Goal: Task Accomplishment & Management: Manage account settings

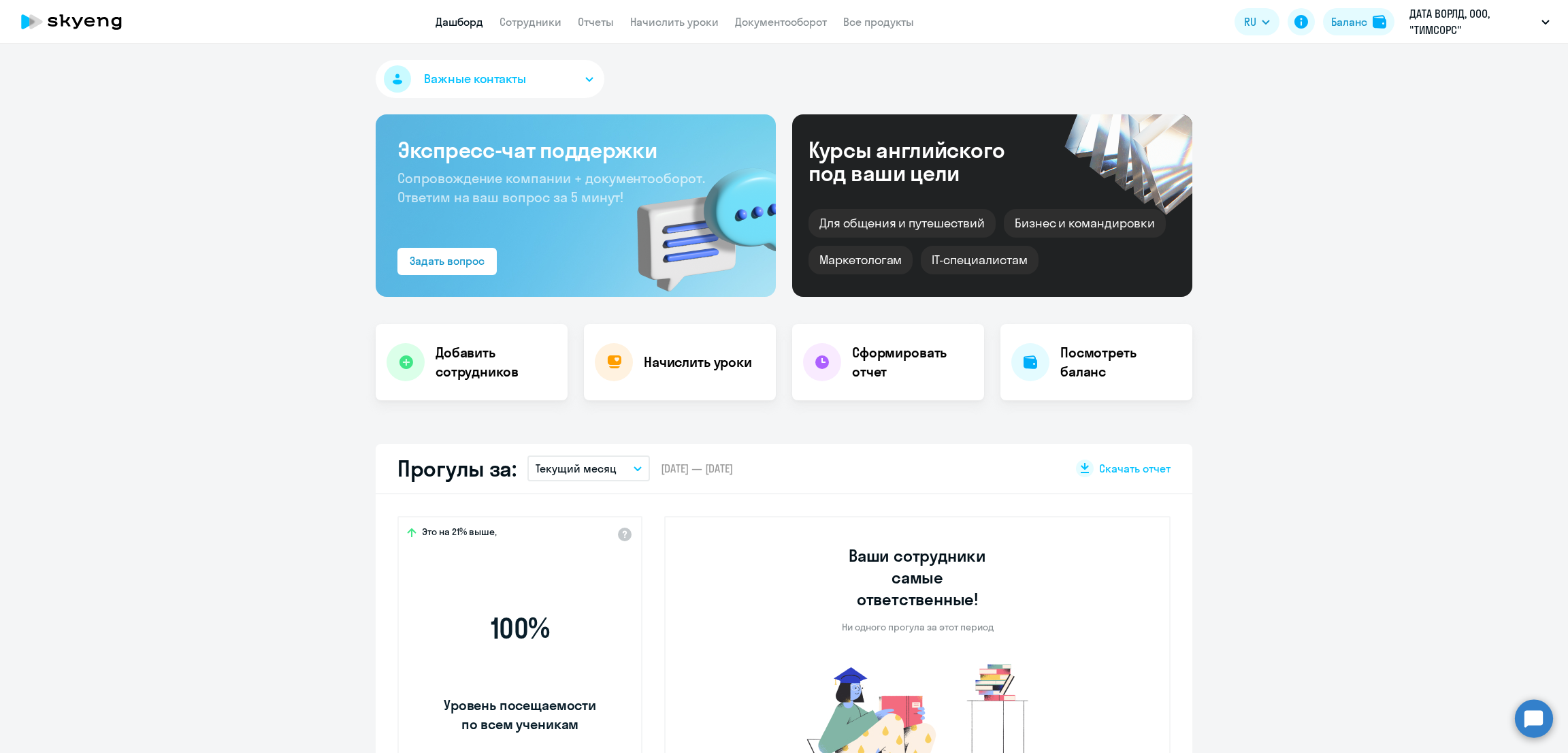
select select "30"
click at [653, 17] on link "Начислить уроки" at bounding box center [674, 22] width 88 height 14
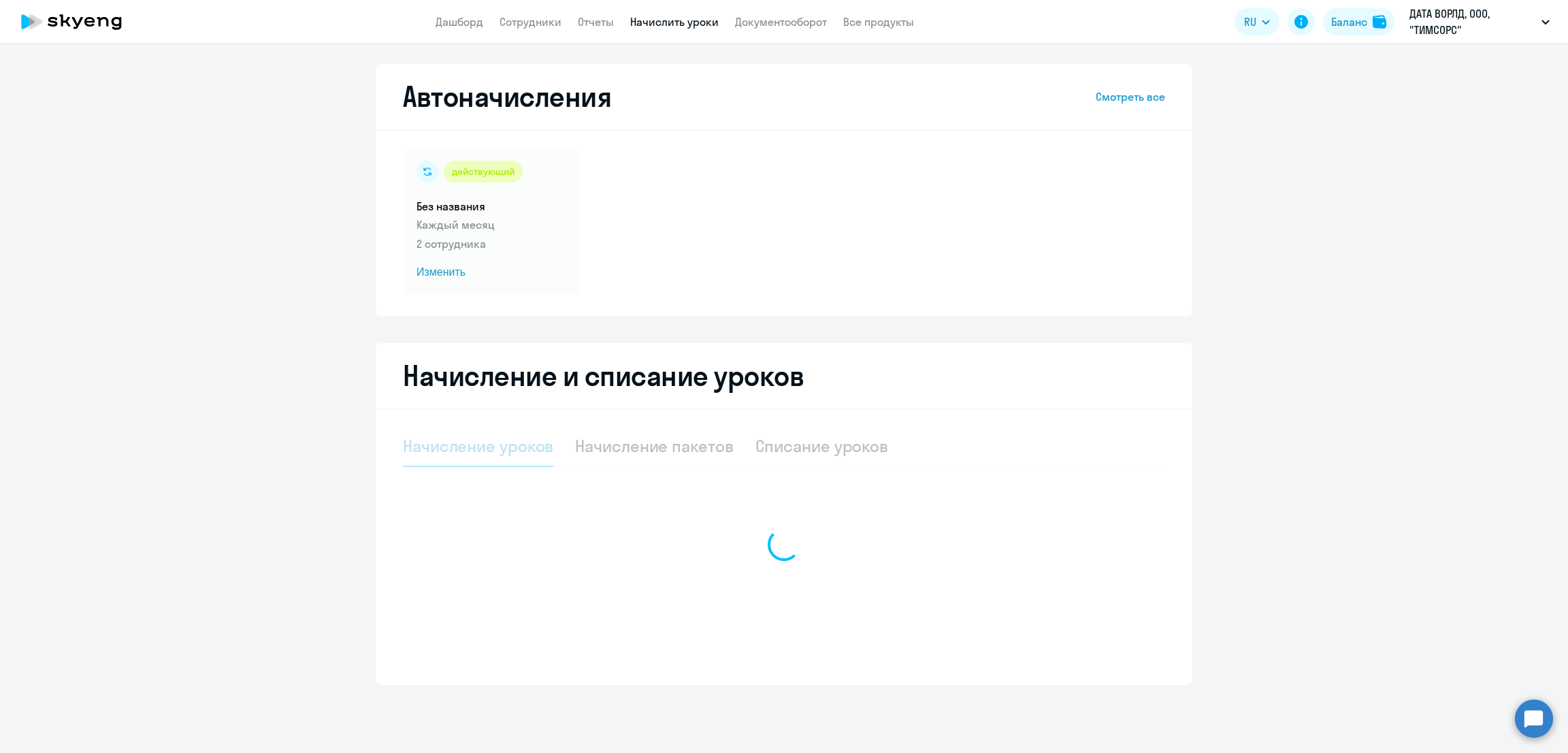
select select "10"
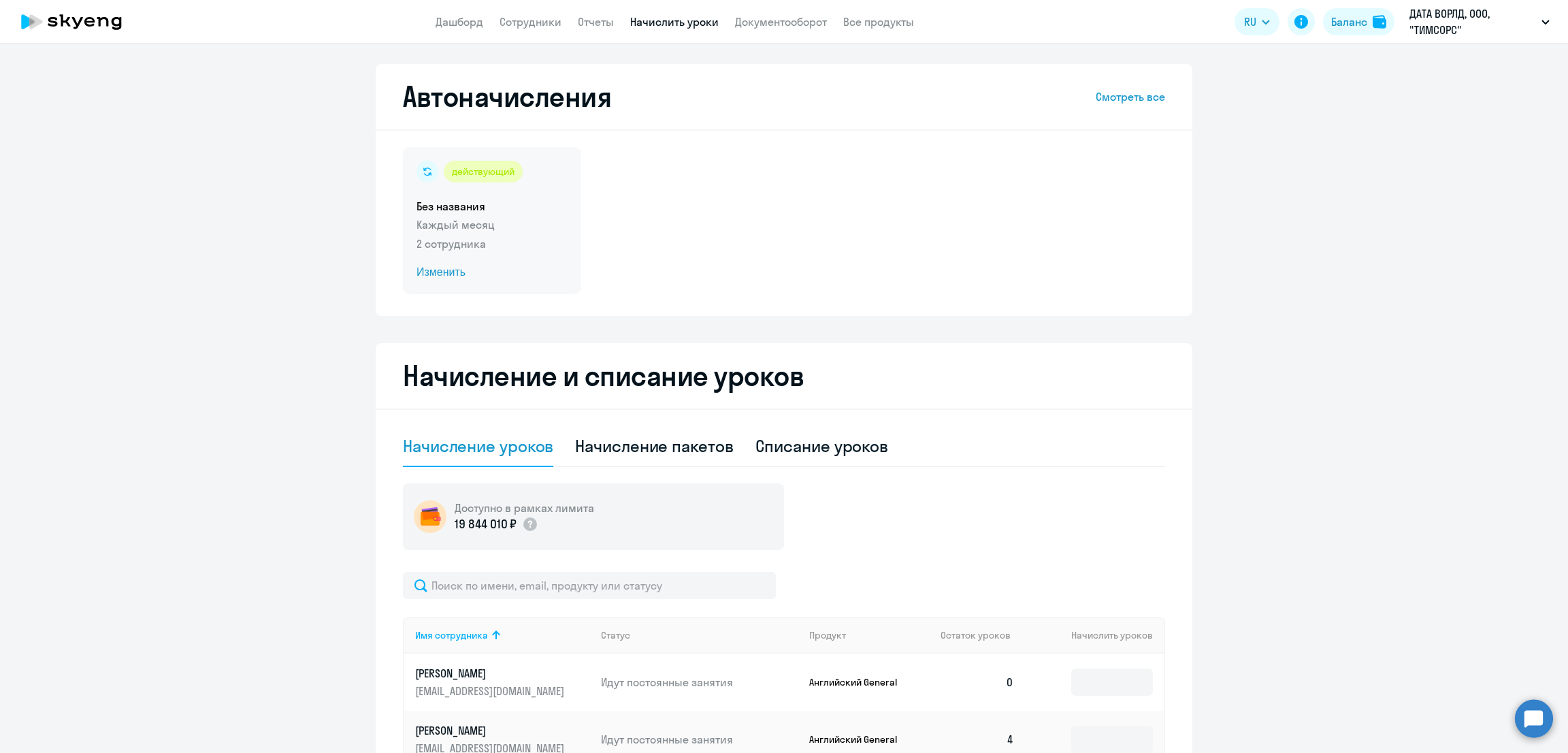
click at [513, 249] on p "2 сотрудника" at bounding box center [492, 244] width 151 height 17
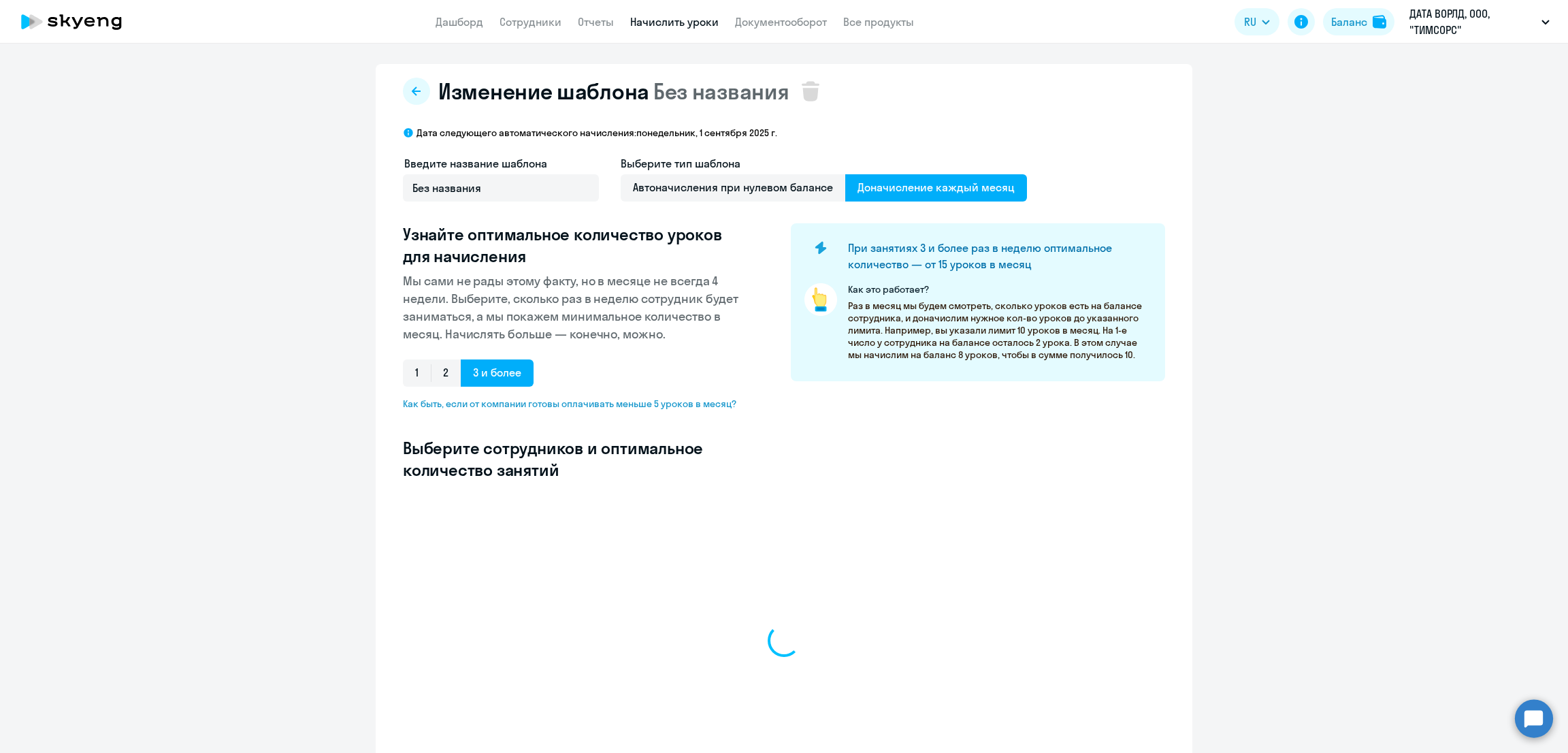
select select "10"
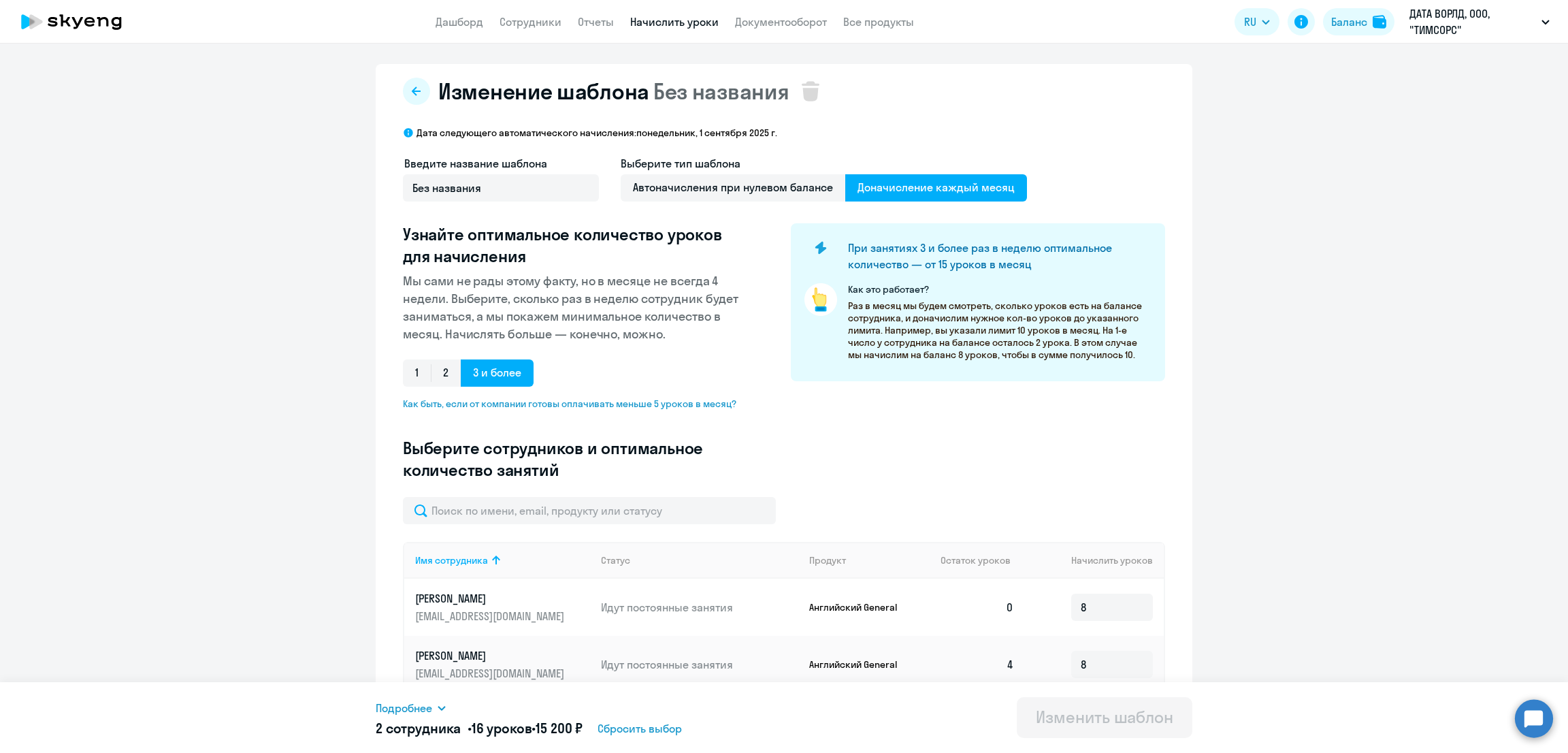
scroll to position [107, 0]
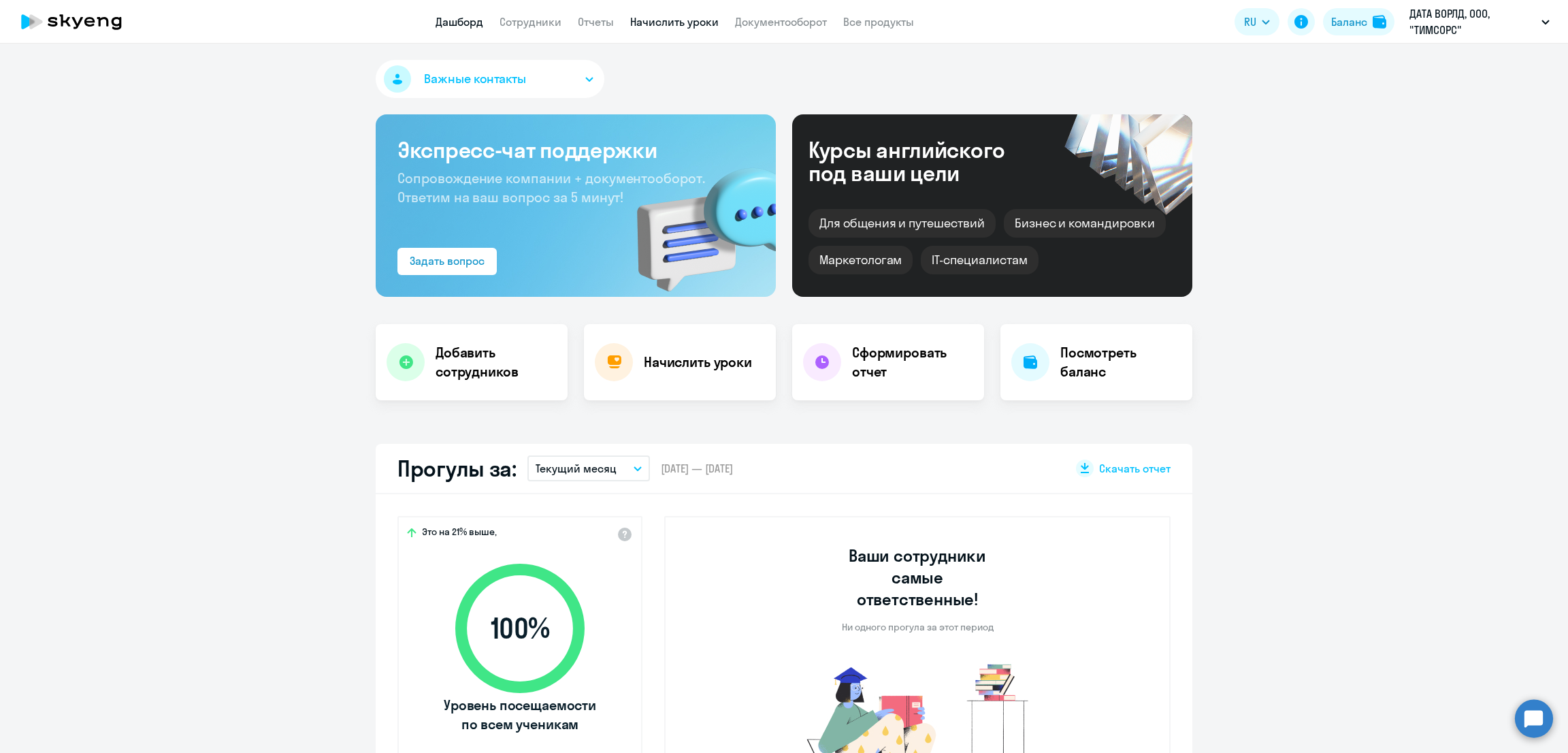
click at [661, 24] on link "Начислить уроки" at bounding box center [674, 22] width 88 height 14
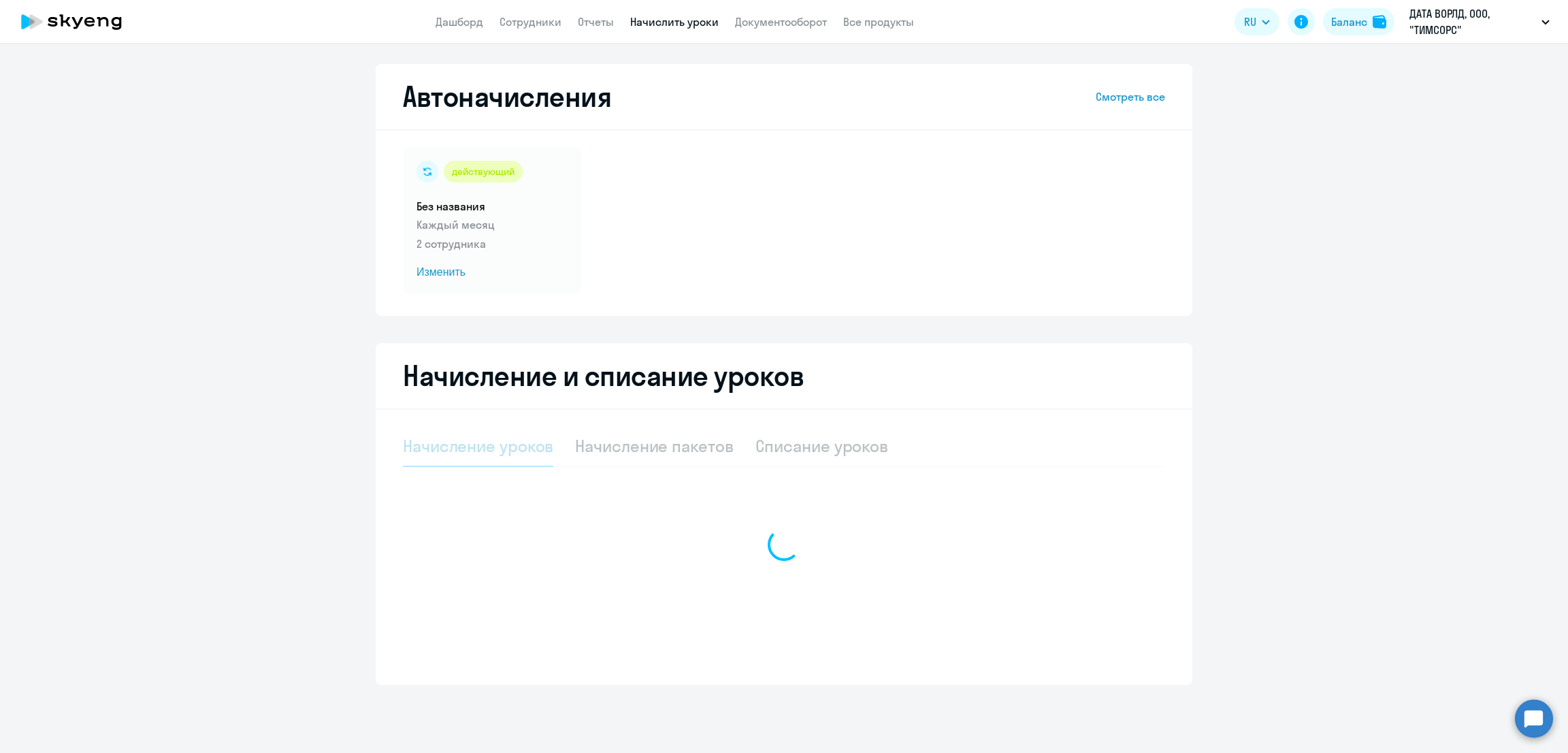
select select "10"
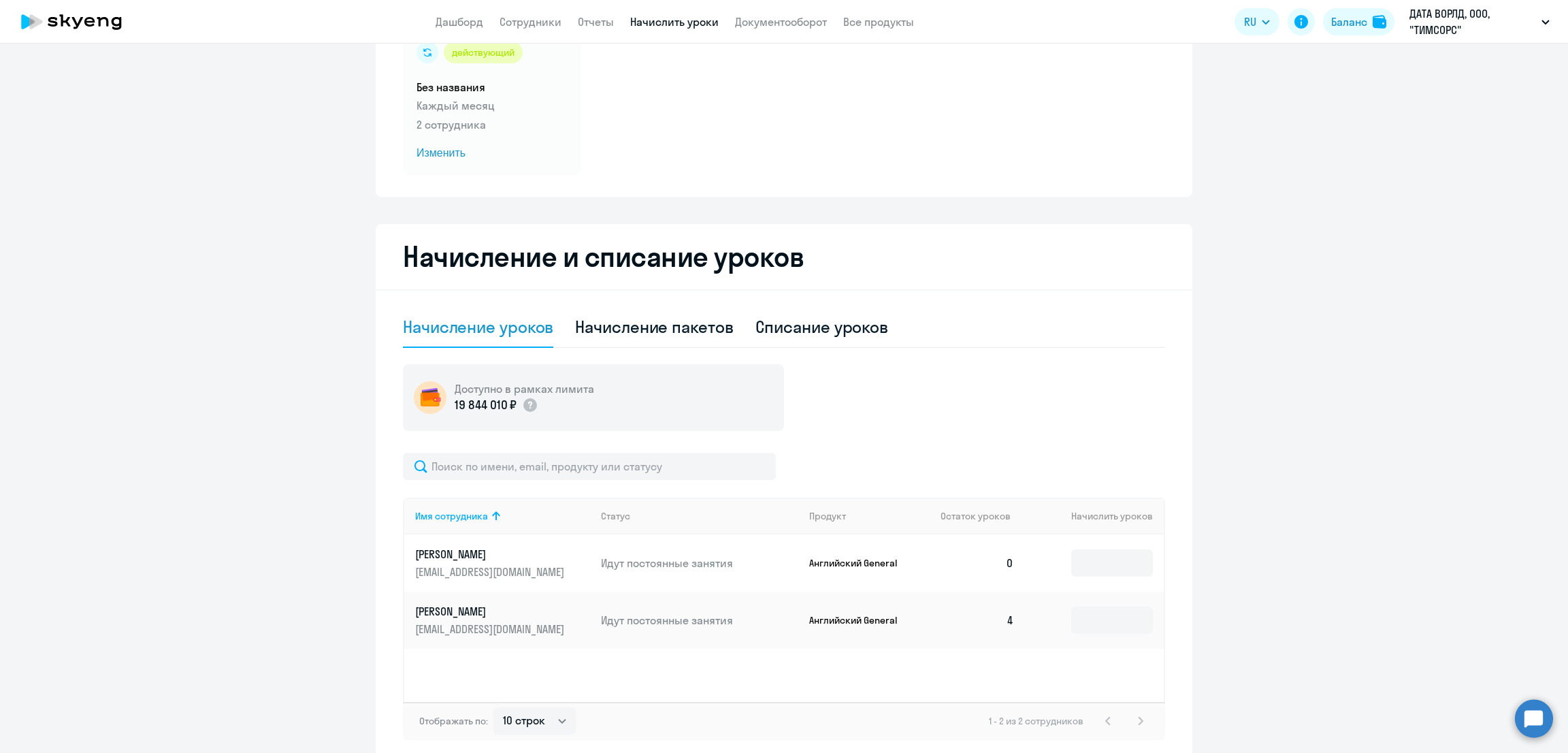
scroll to position [182, 0]
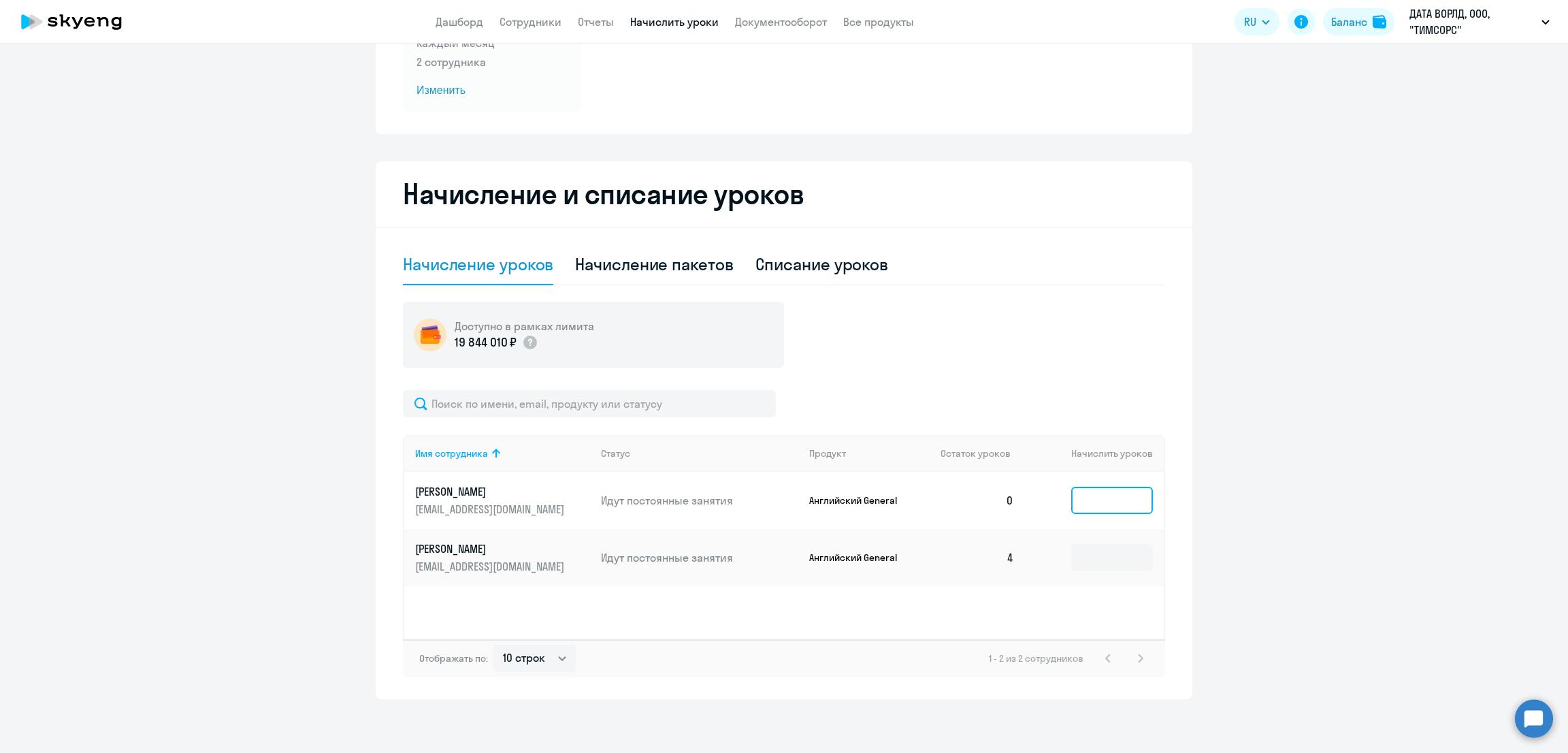
click at [1108, 494] on input at bounding box center [1112, 500] width 82 height 27
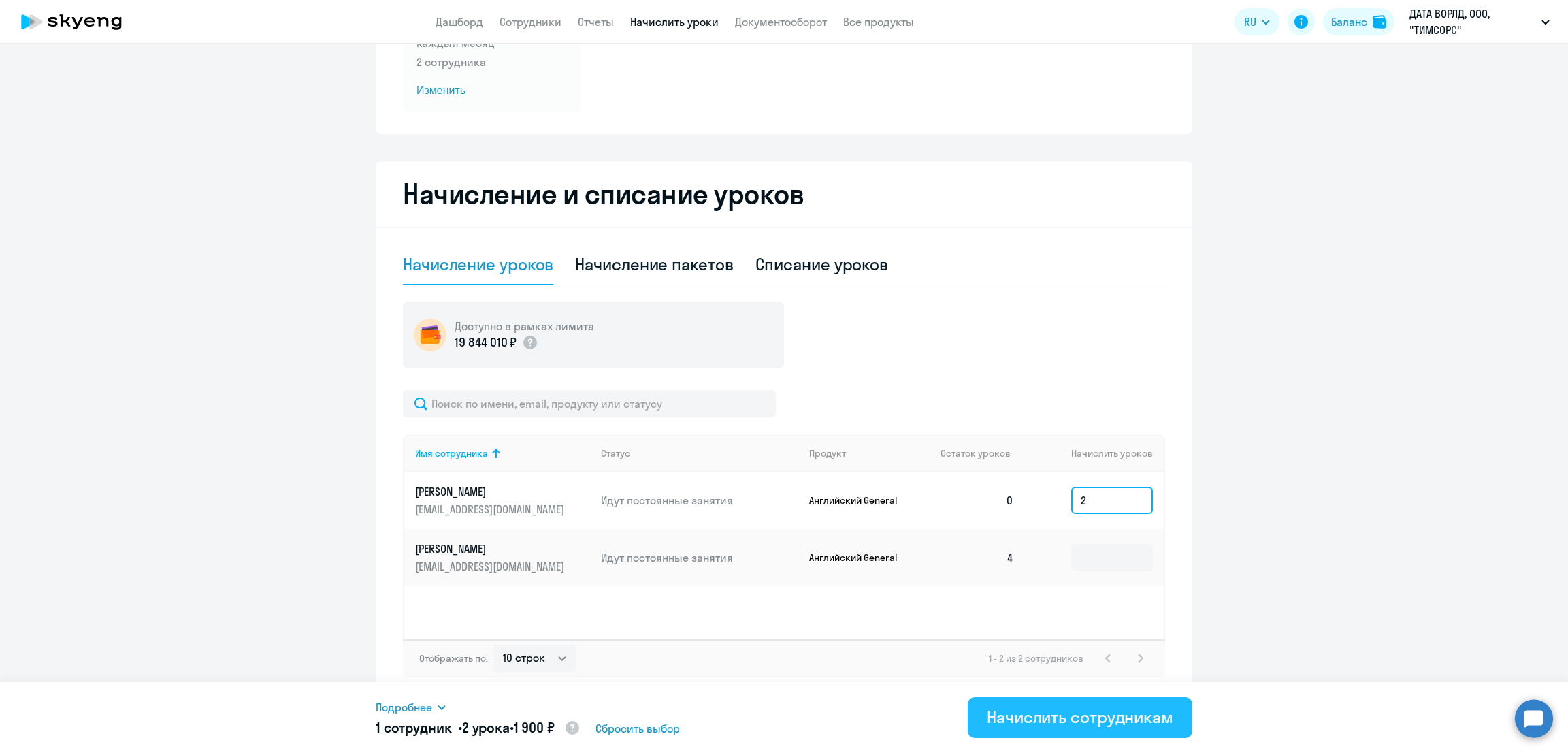
type input "2"
click at [1102, 715] on div "Начислить сотрудникам" at bounding box center [1080, 716] width 187 height 22
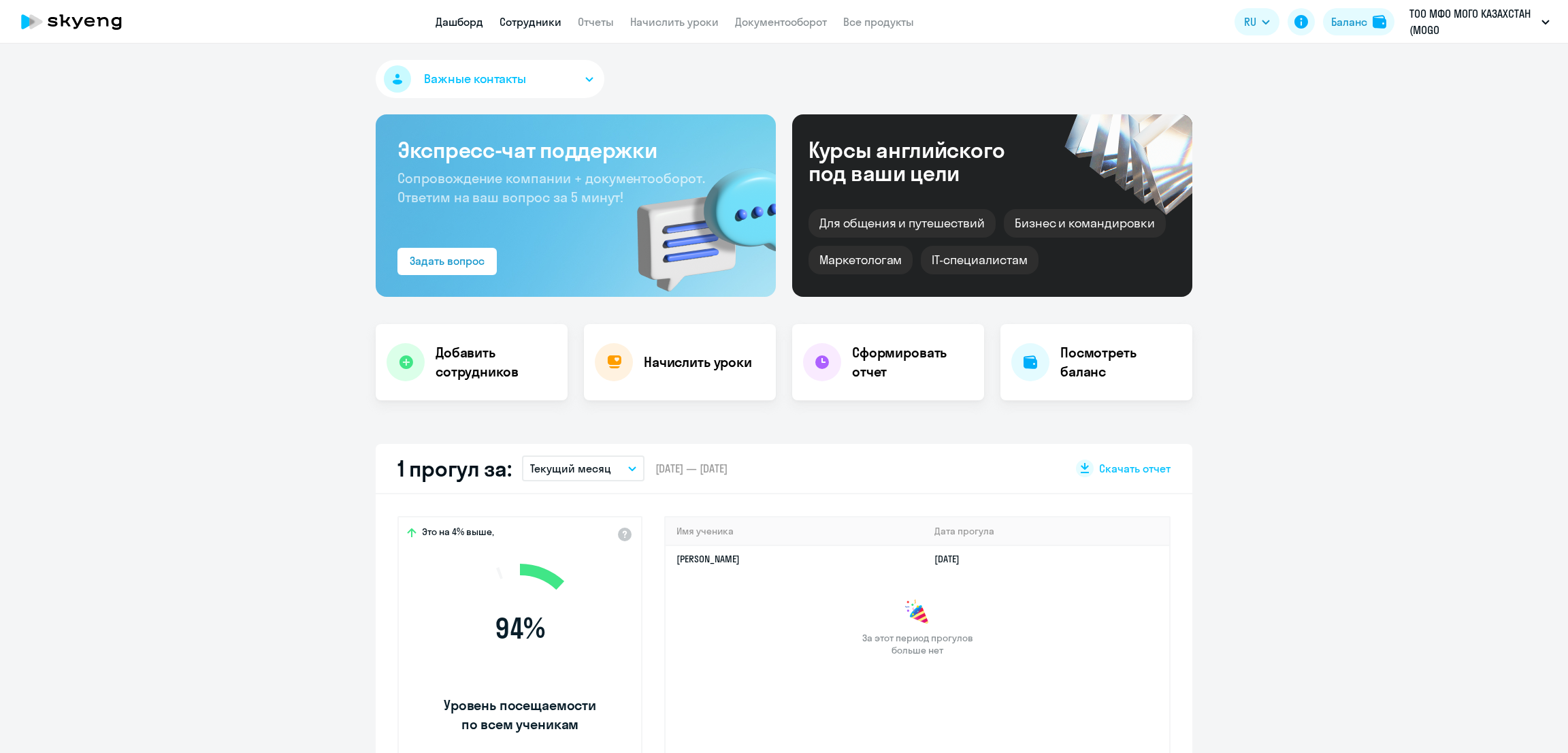
click at [526, 26] on link "Сотрудники" at bounding box center [530, 22] width 62 height 14
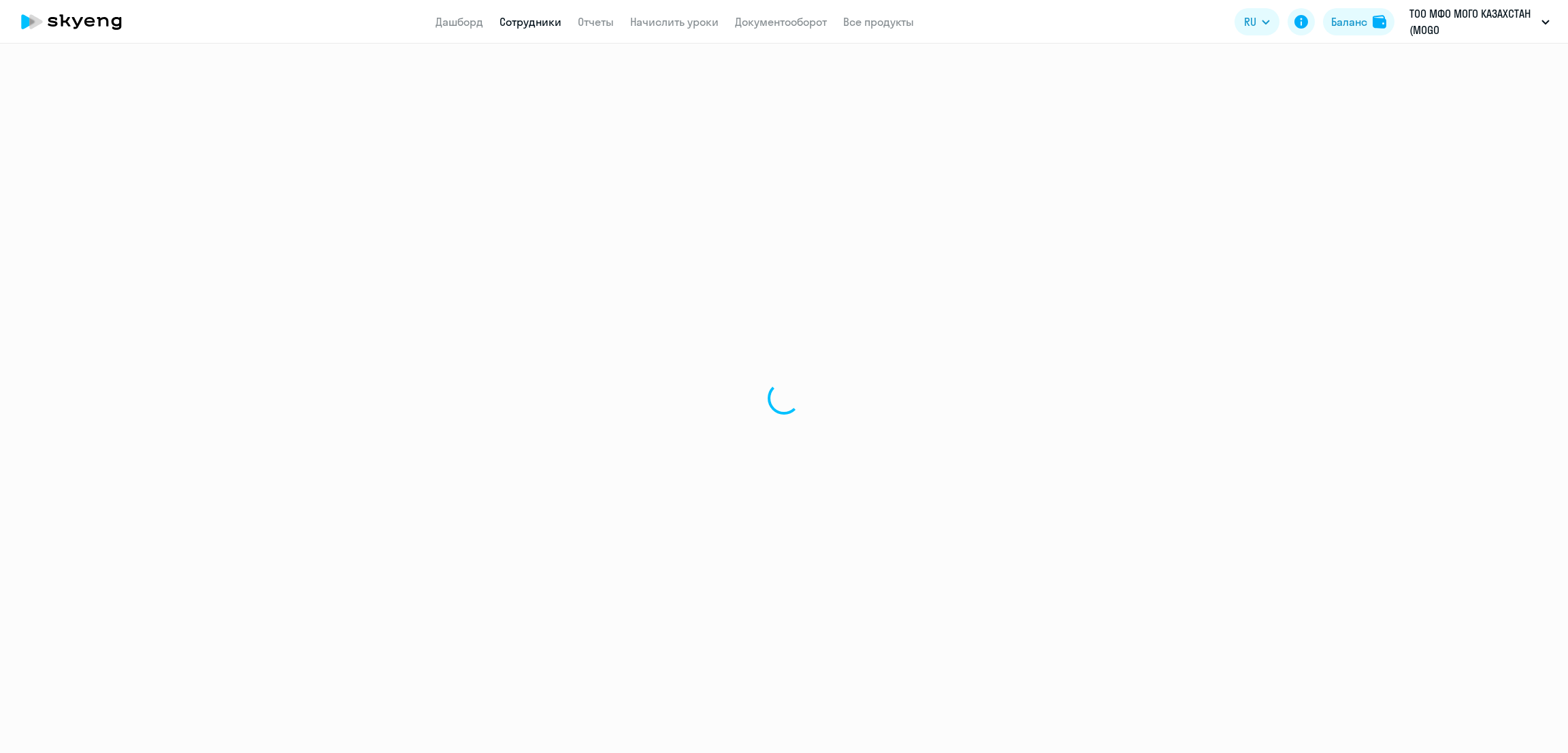
select select "30"
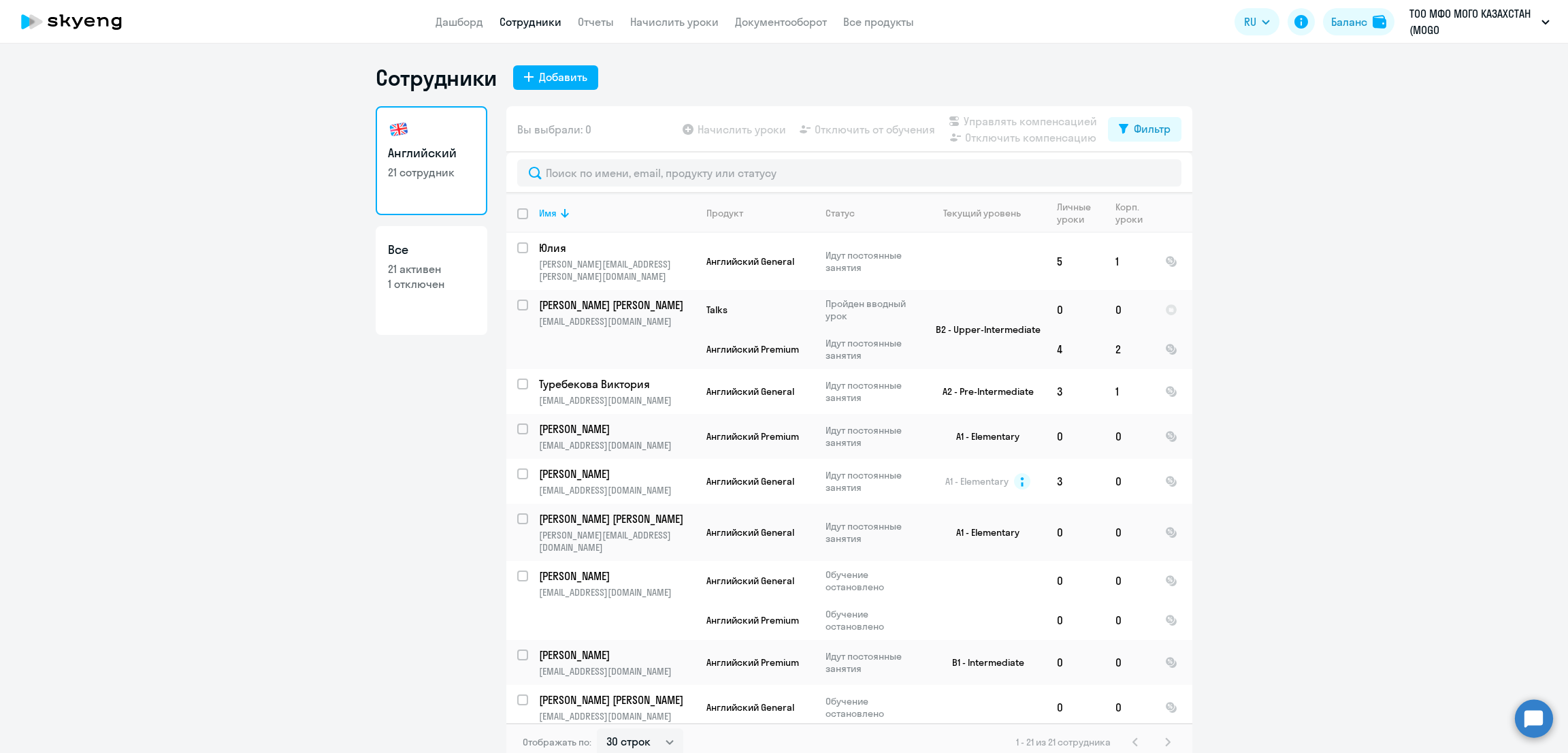
click at [519, 216] on input "deselect all" at bounding box center [531, 222] width 27 height 27
checkbox input "true"
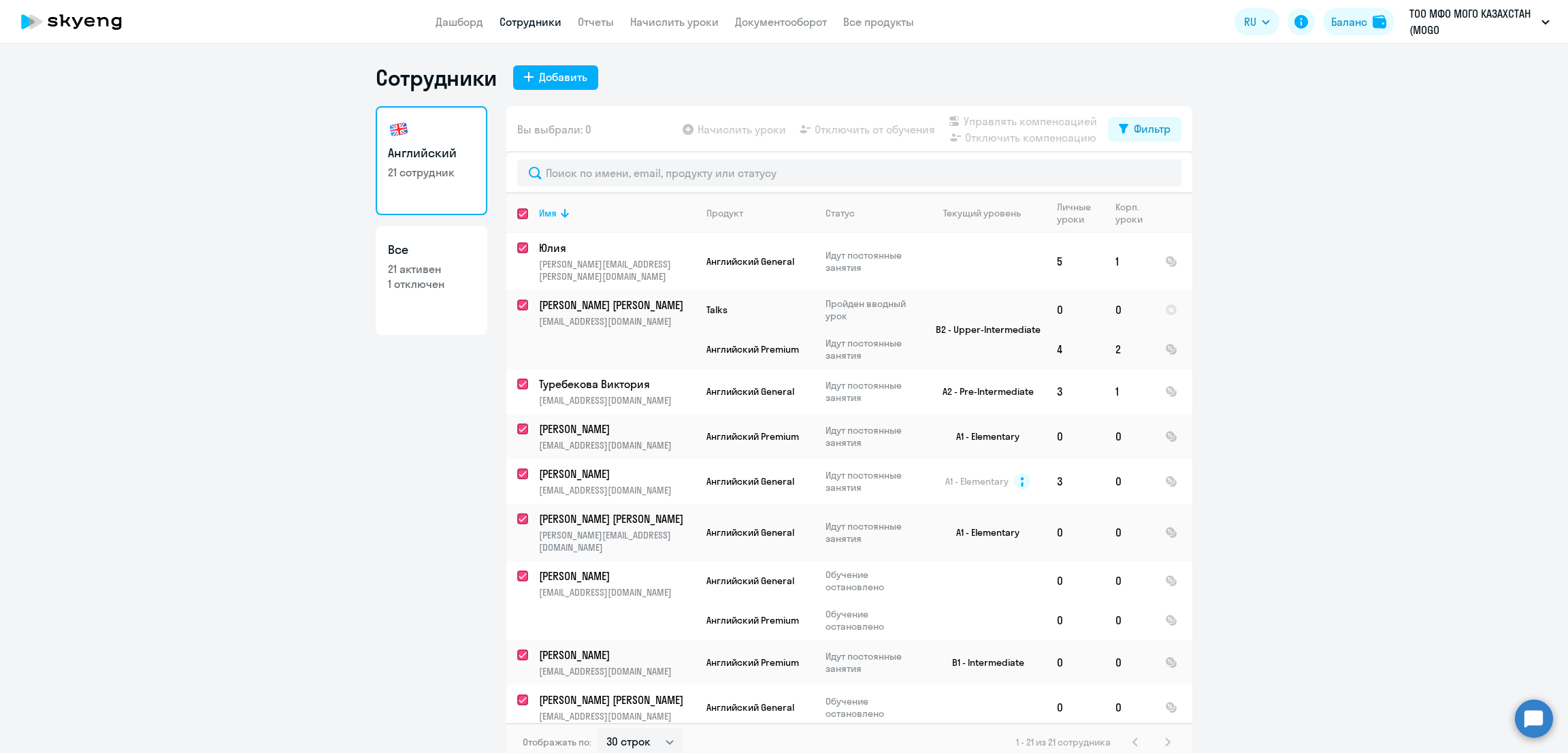
checkbox input "true"
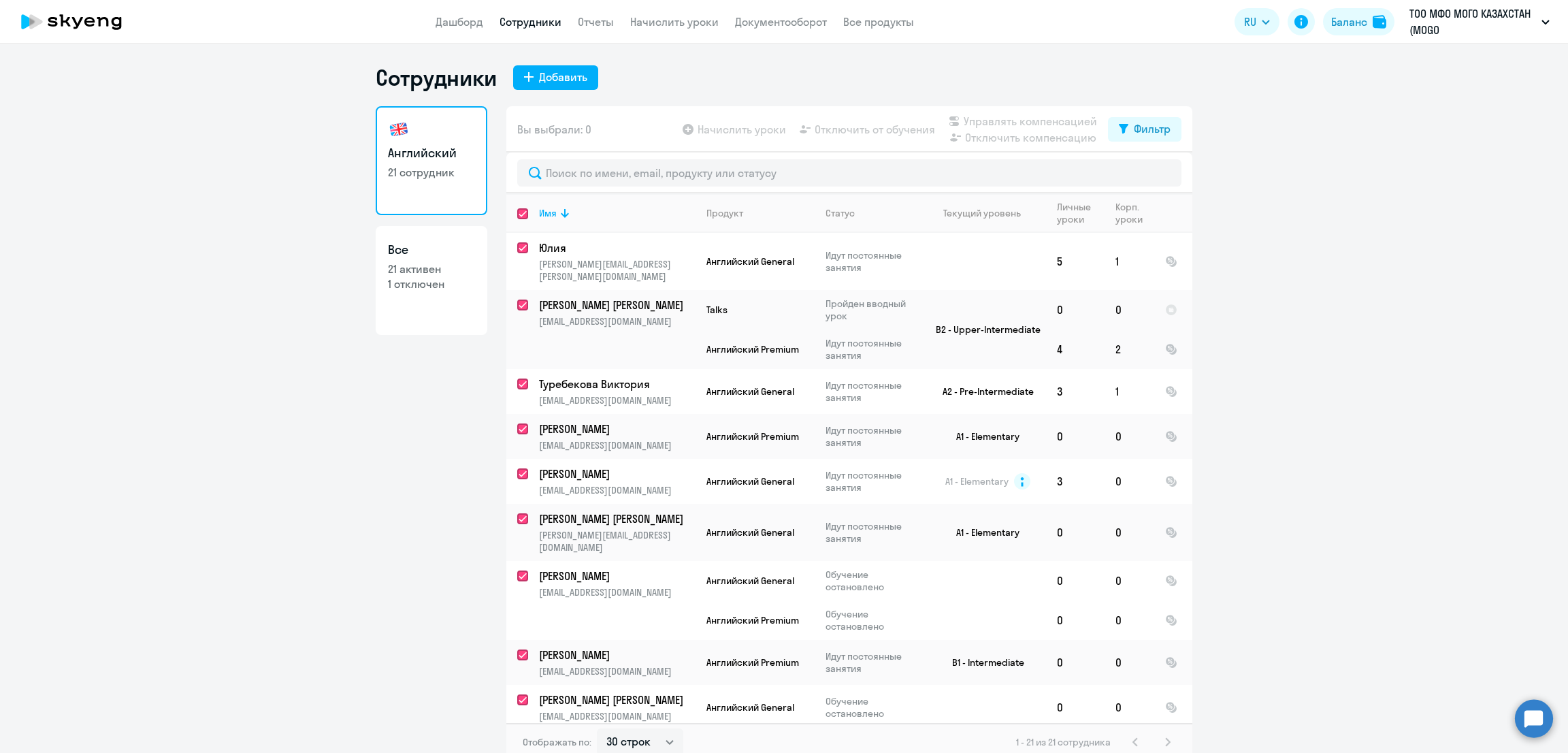
checkbox input "true"
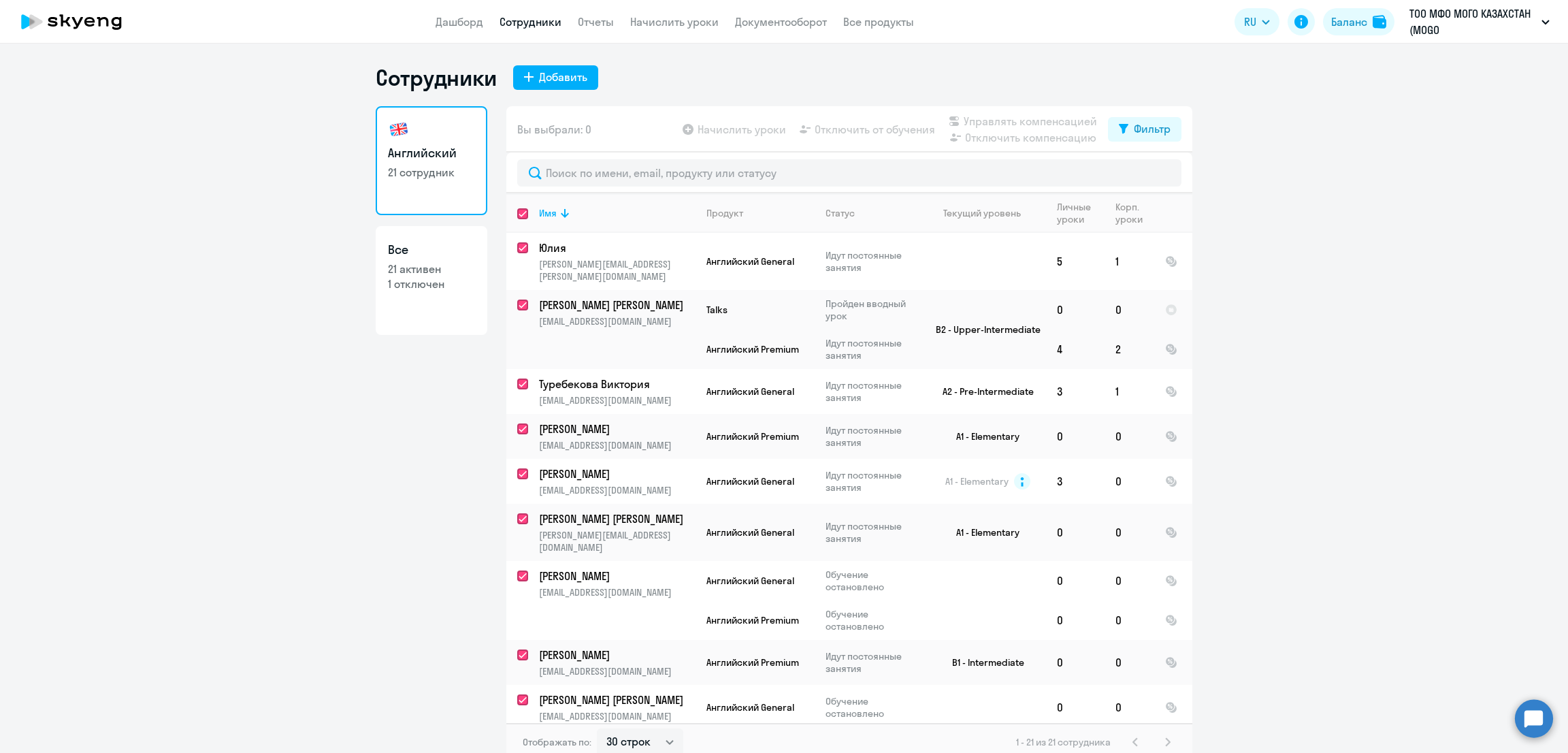
checkbox input "true"
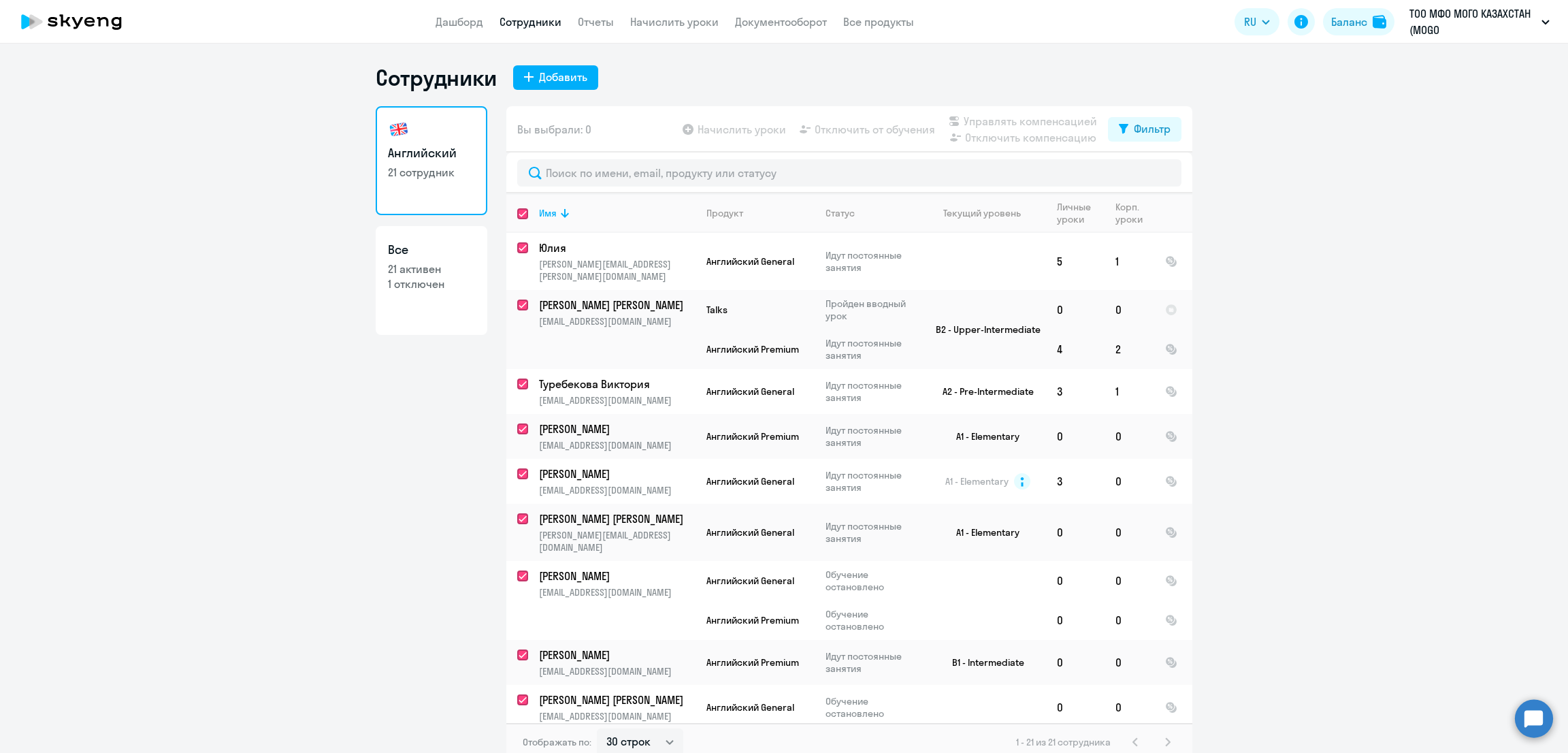
checkbox input "true"
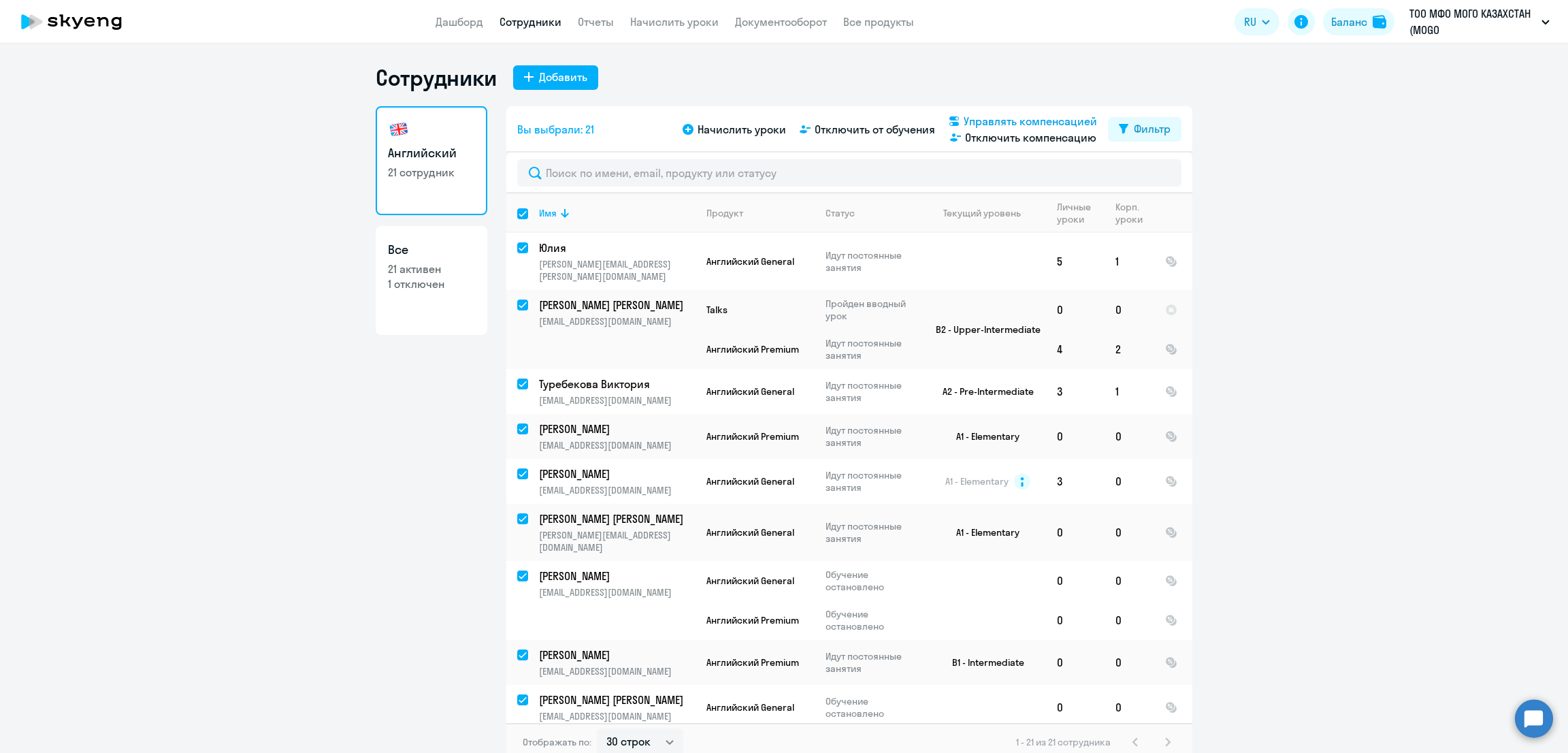
click at [1019, 122] on span "Управлять компенсацией" at bounding box center [1031, 122] width 133 height 17
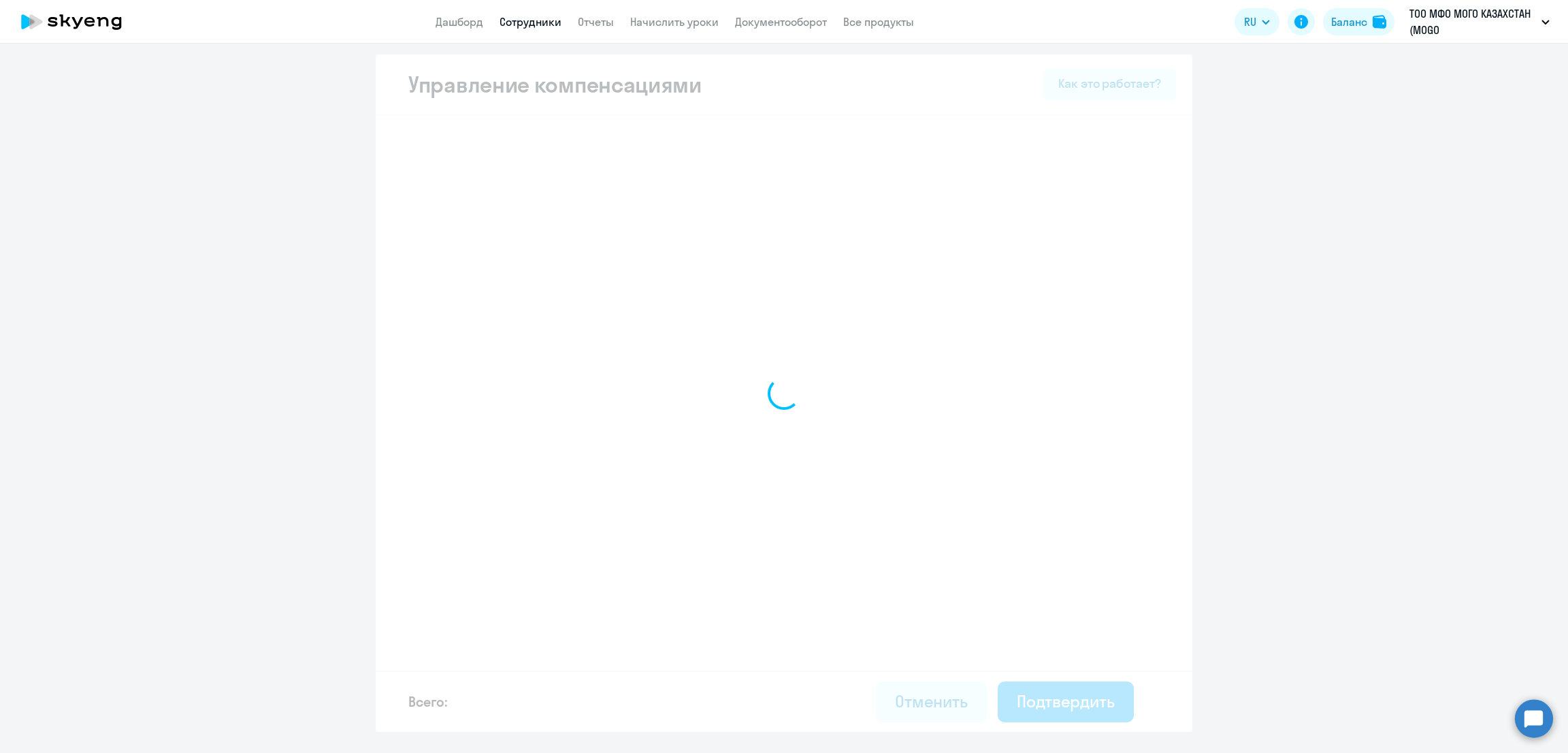
select select "MONTHLY"
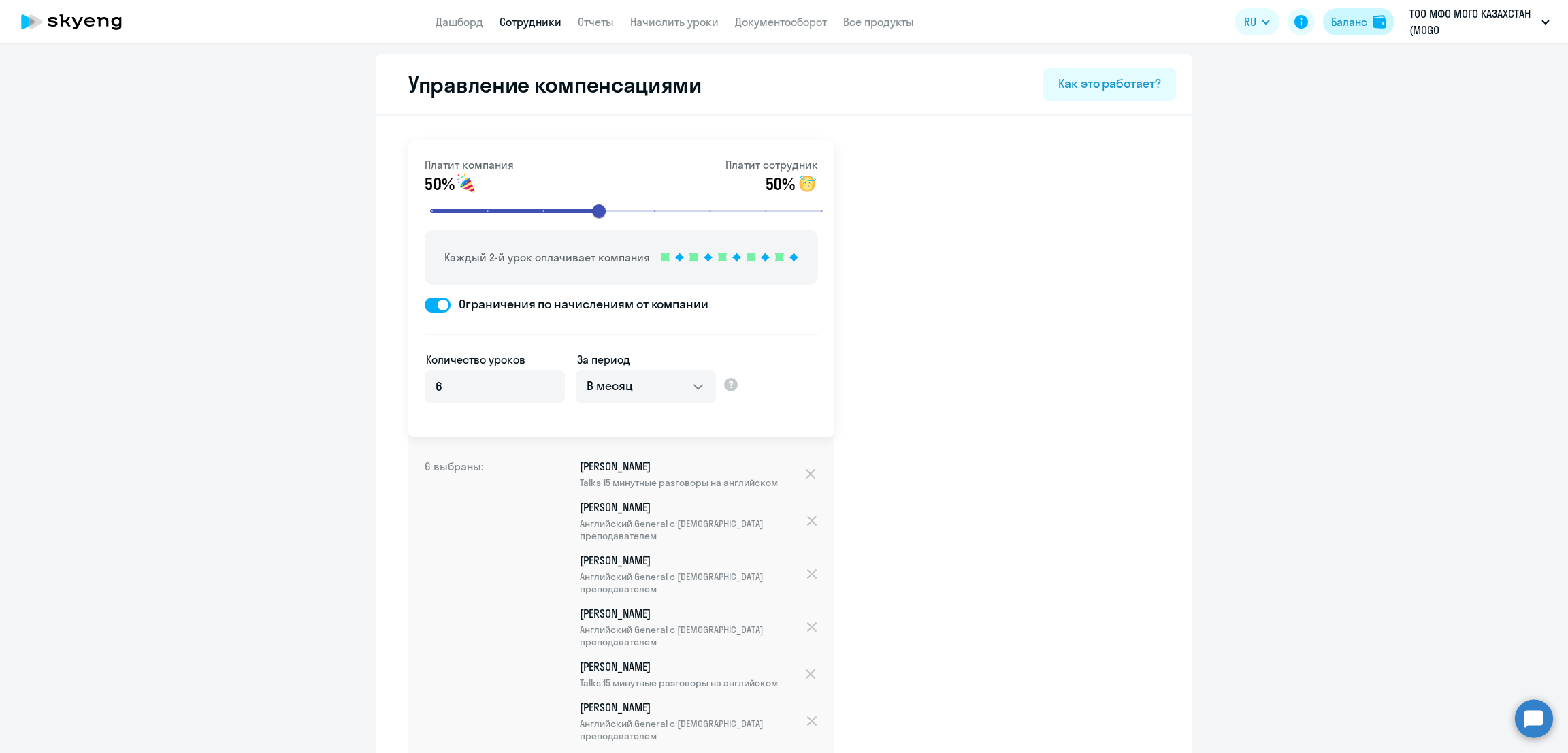
click at [1346, 24] on div "Баланс" at bounding box center [1349, 22] width 36 height 17
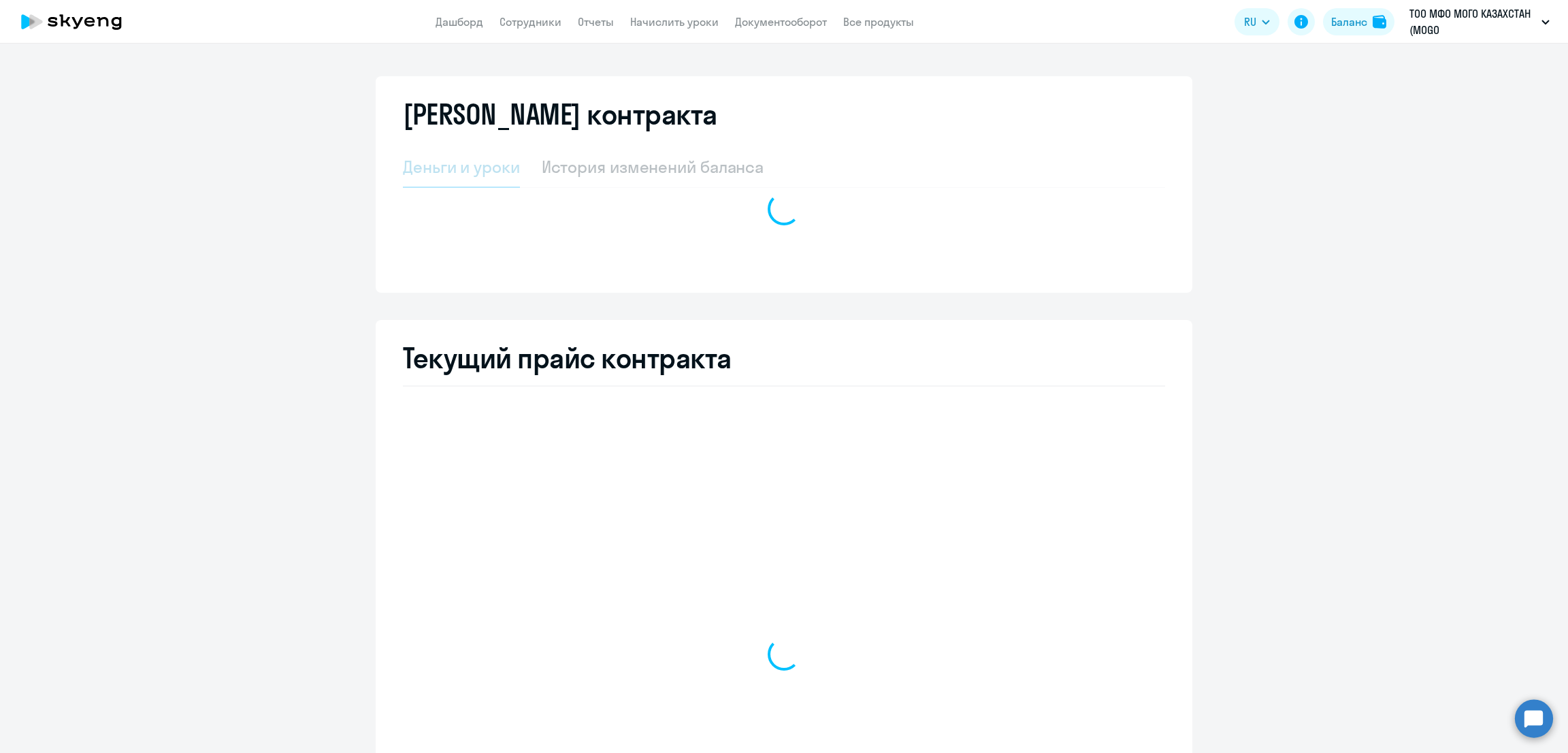
select select "english_adult_not_native_speaker"
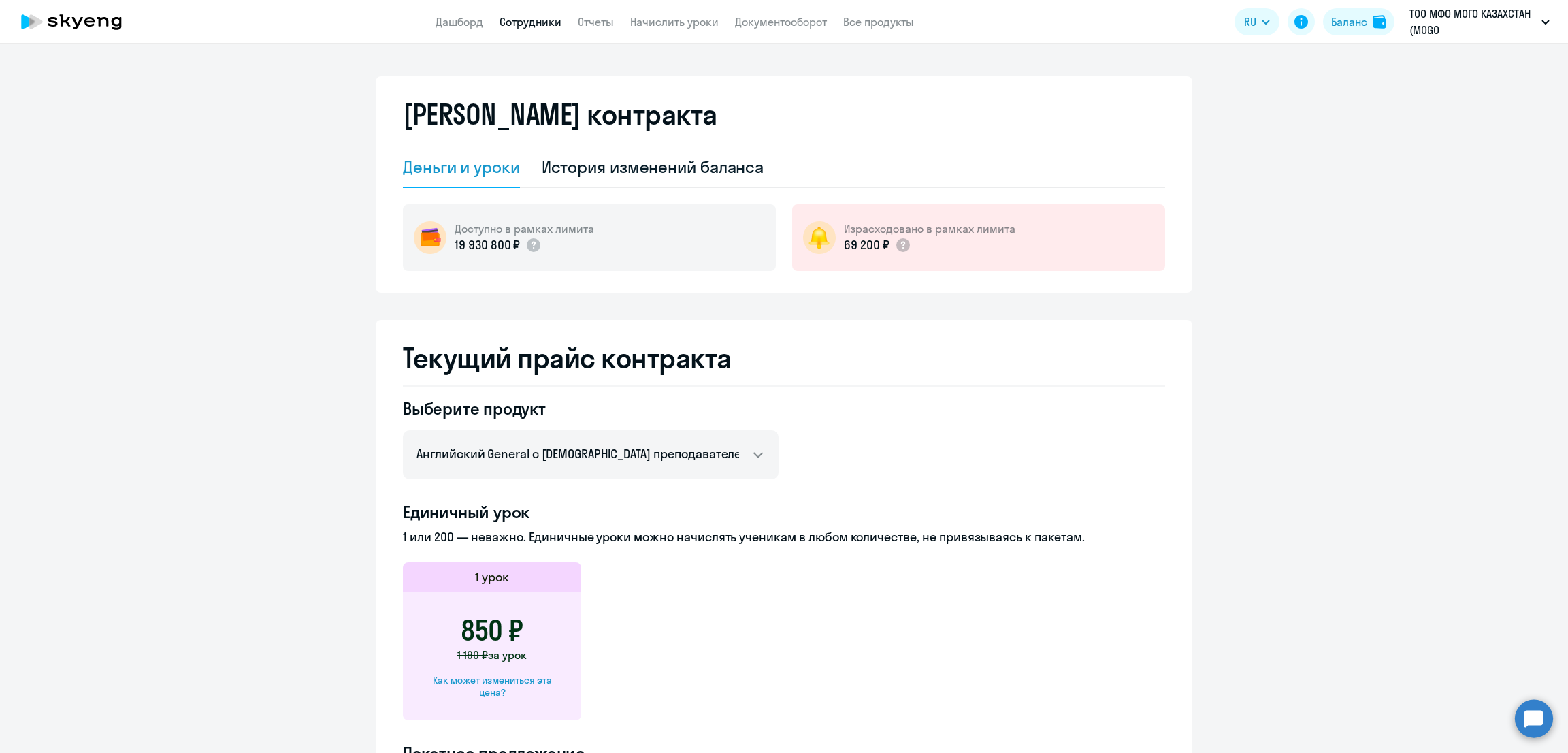
click at [533, 22] on link "Сотрудники" at bounding box center [530, 22] width 62 height 14
select select "30"
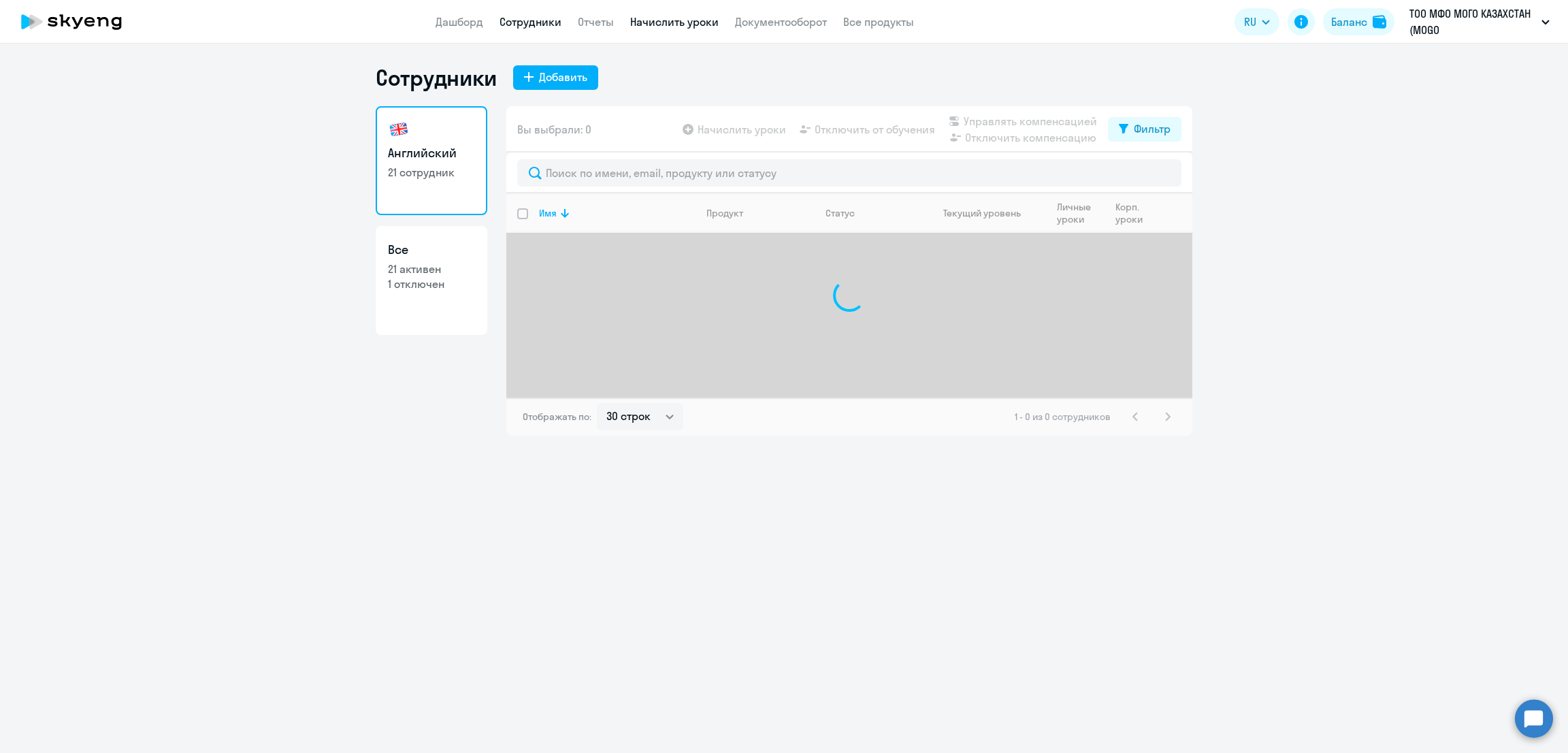
click at [649, 15] on link "Начислить уроки" at bounding box center [674, 22] width 88 height 14
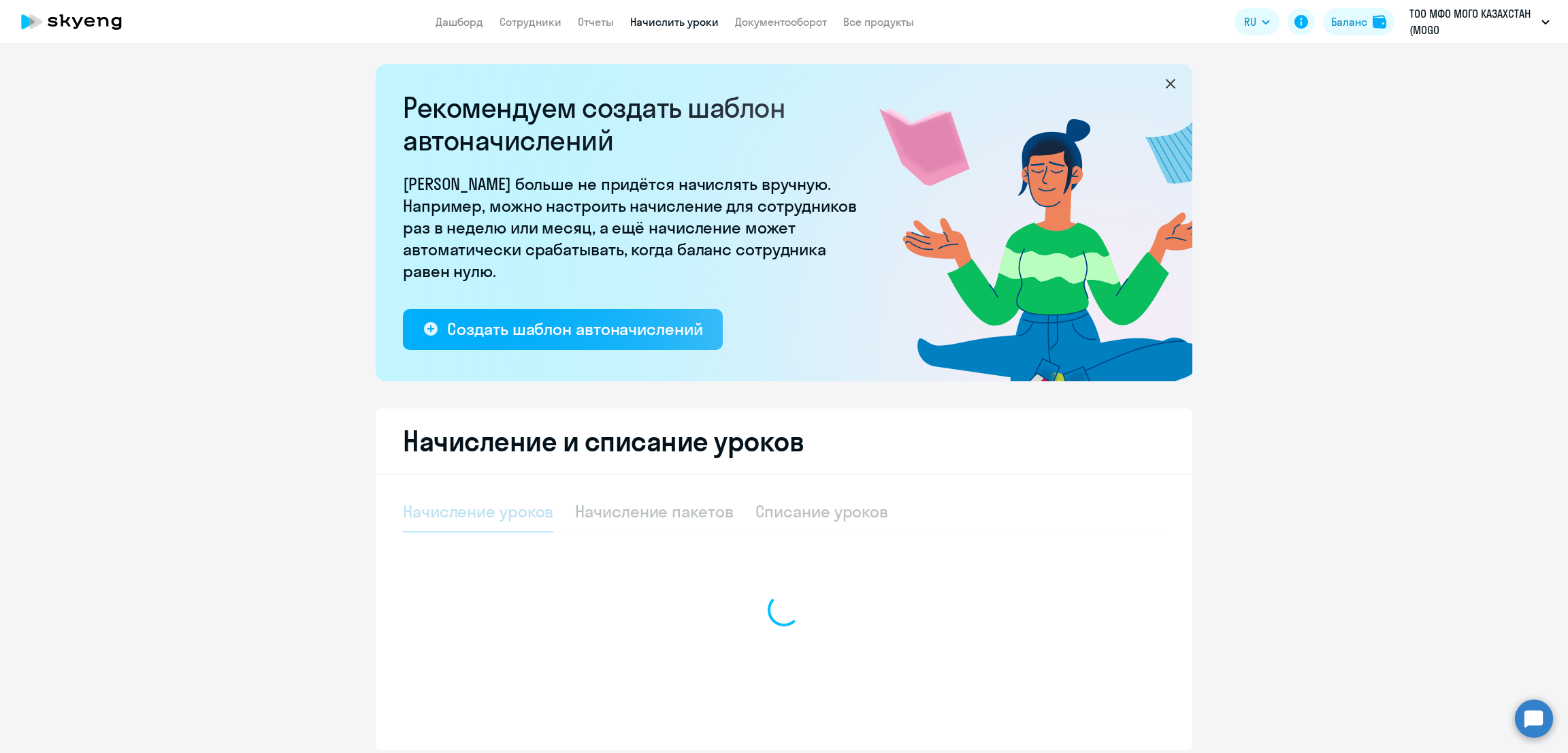
select select "10"
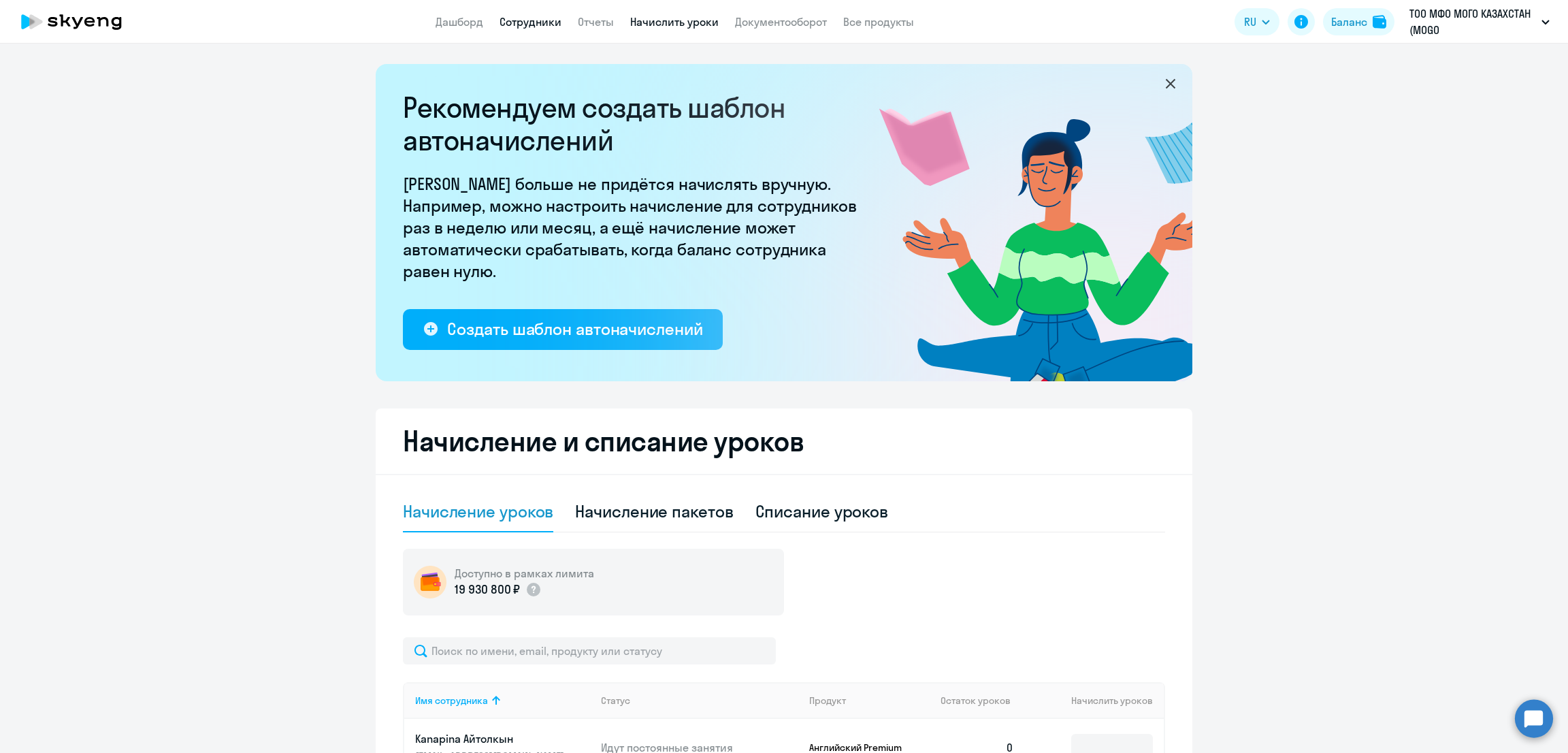
click at [531, 16] on link "Сотрудники" at bounding box center [530, 22] width 62 height 14
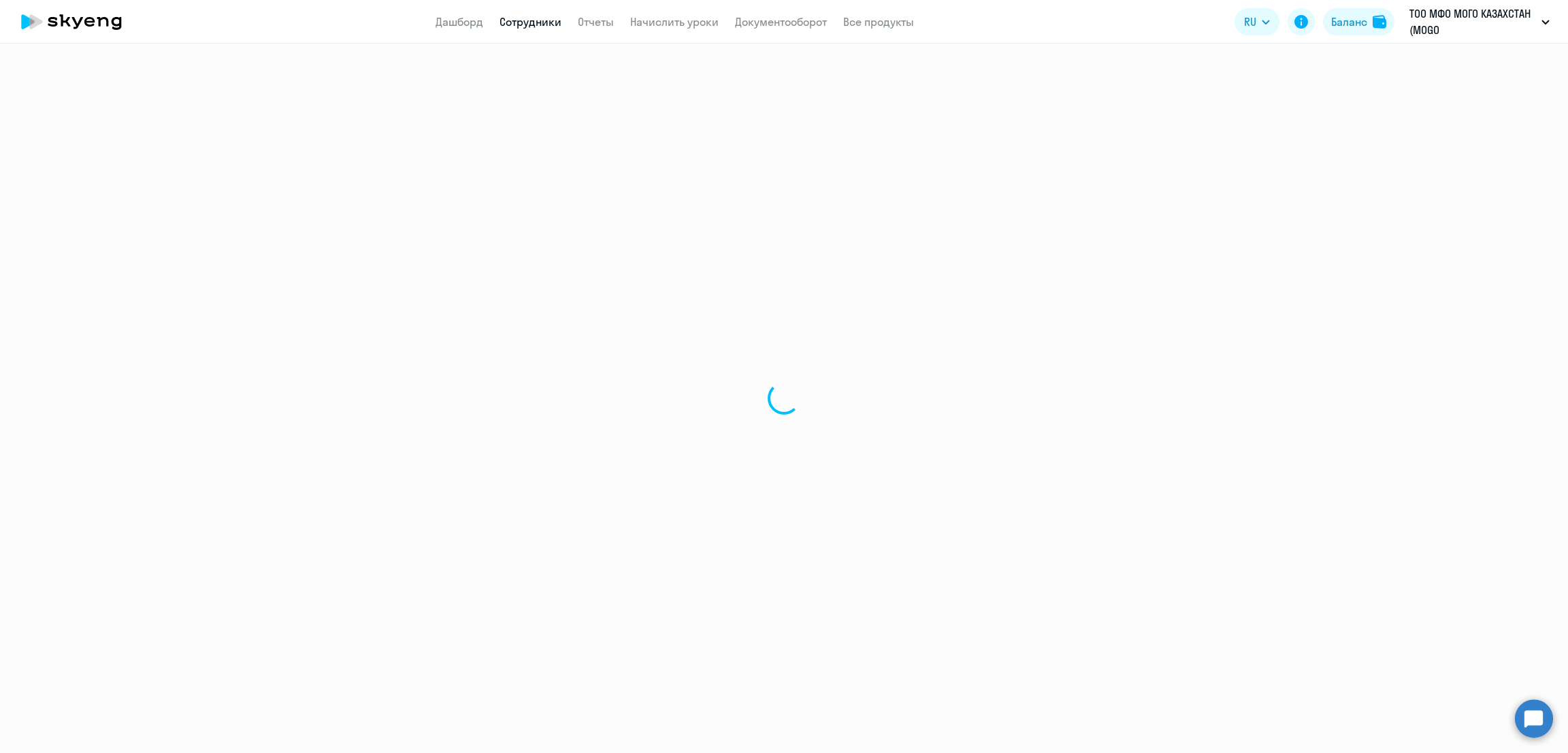
select select "30"
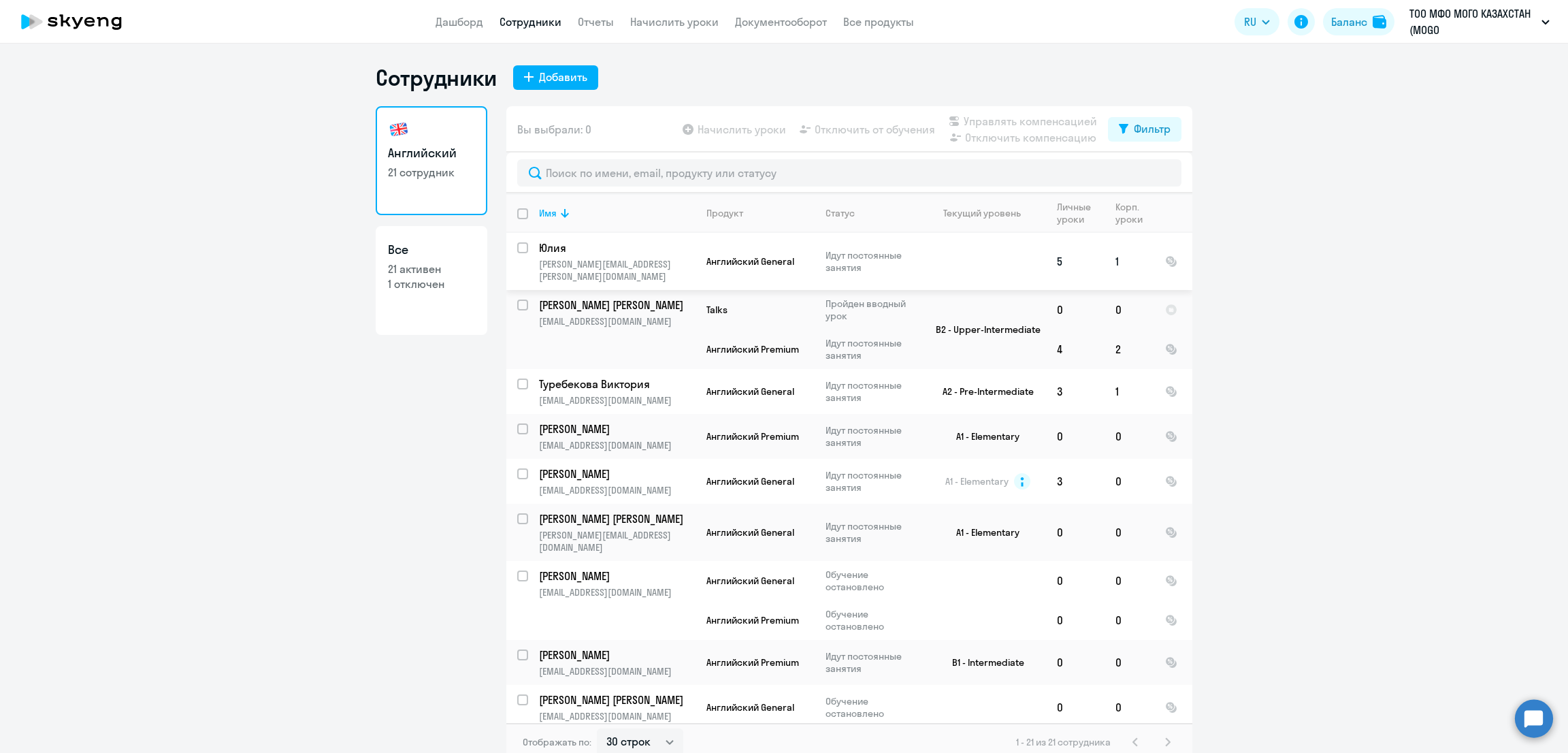
click at [517, 249] on input "select row 38686847" at bounding box center [531, 256] width 27 height 27
checkbox input "true"
click at [1069, 119] on span "Управлять компенсацией" at bounding box center [1031, 122] width 133 height 17
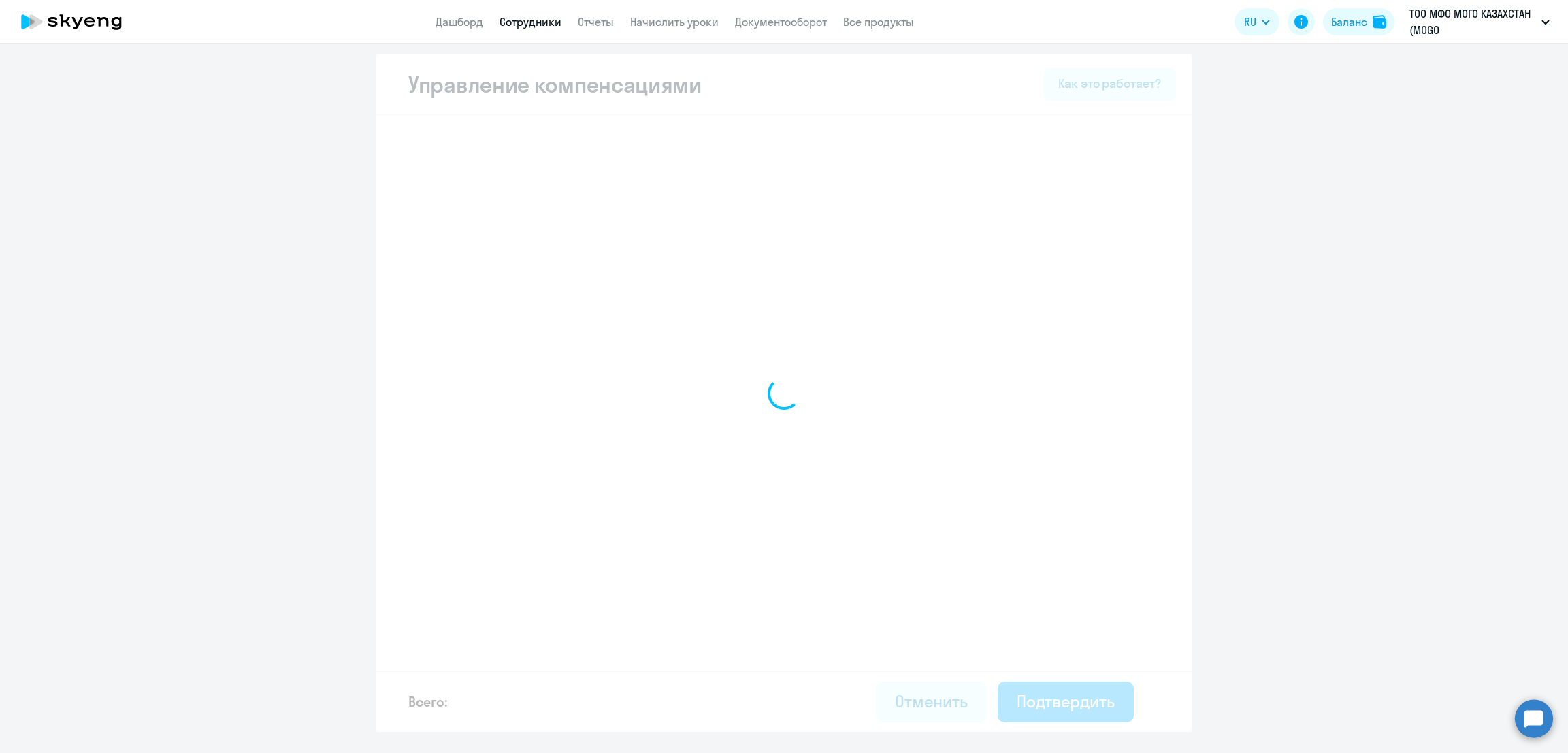
select select "MONTHLY"
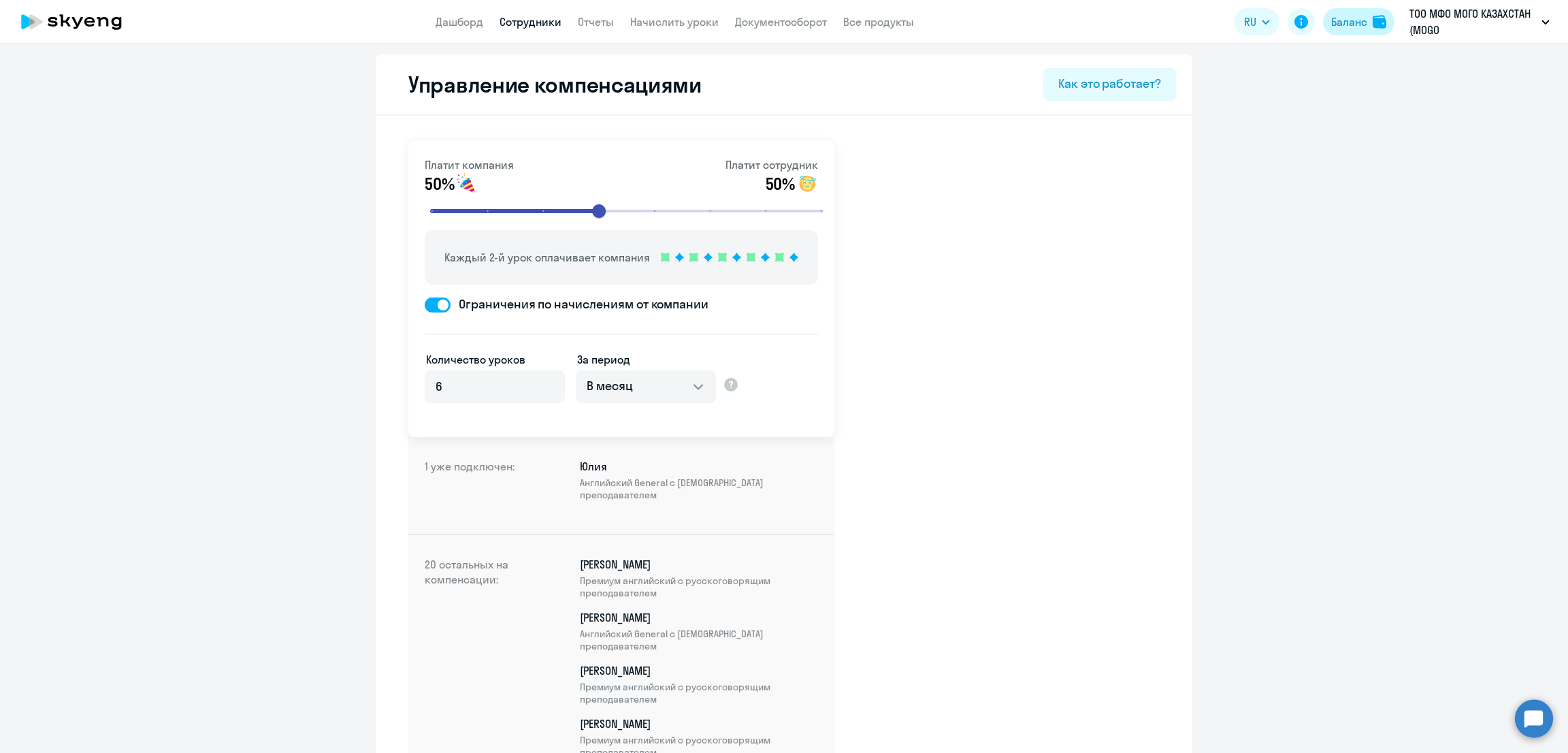
click at [1351, 20] on div "Баланс" at bounding box center [1349, 22] width 36 height 17
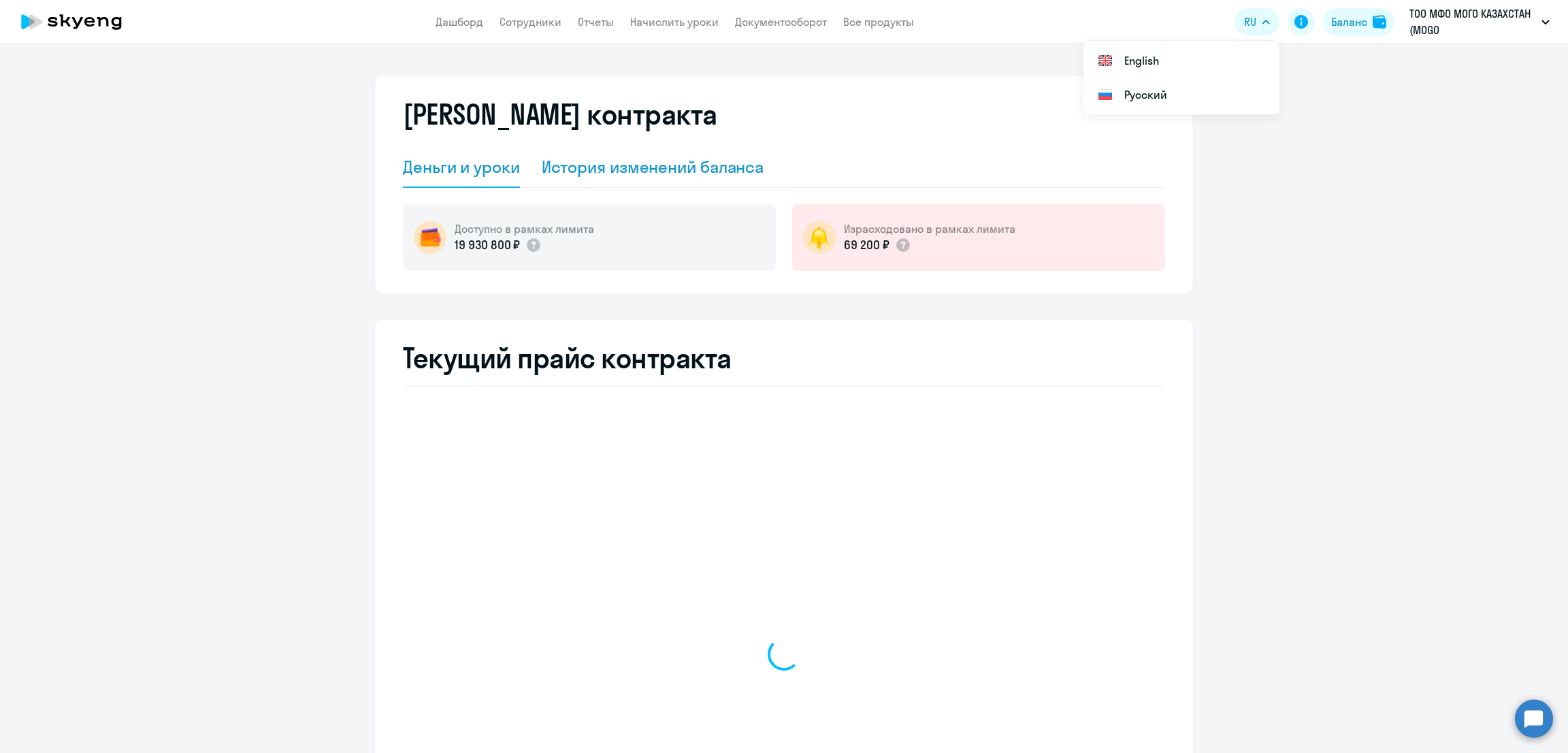
select select "english_adult_not_native_speaker"
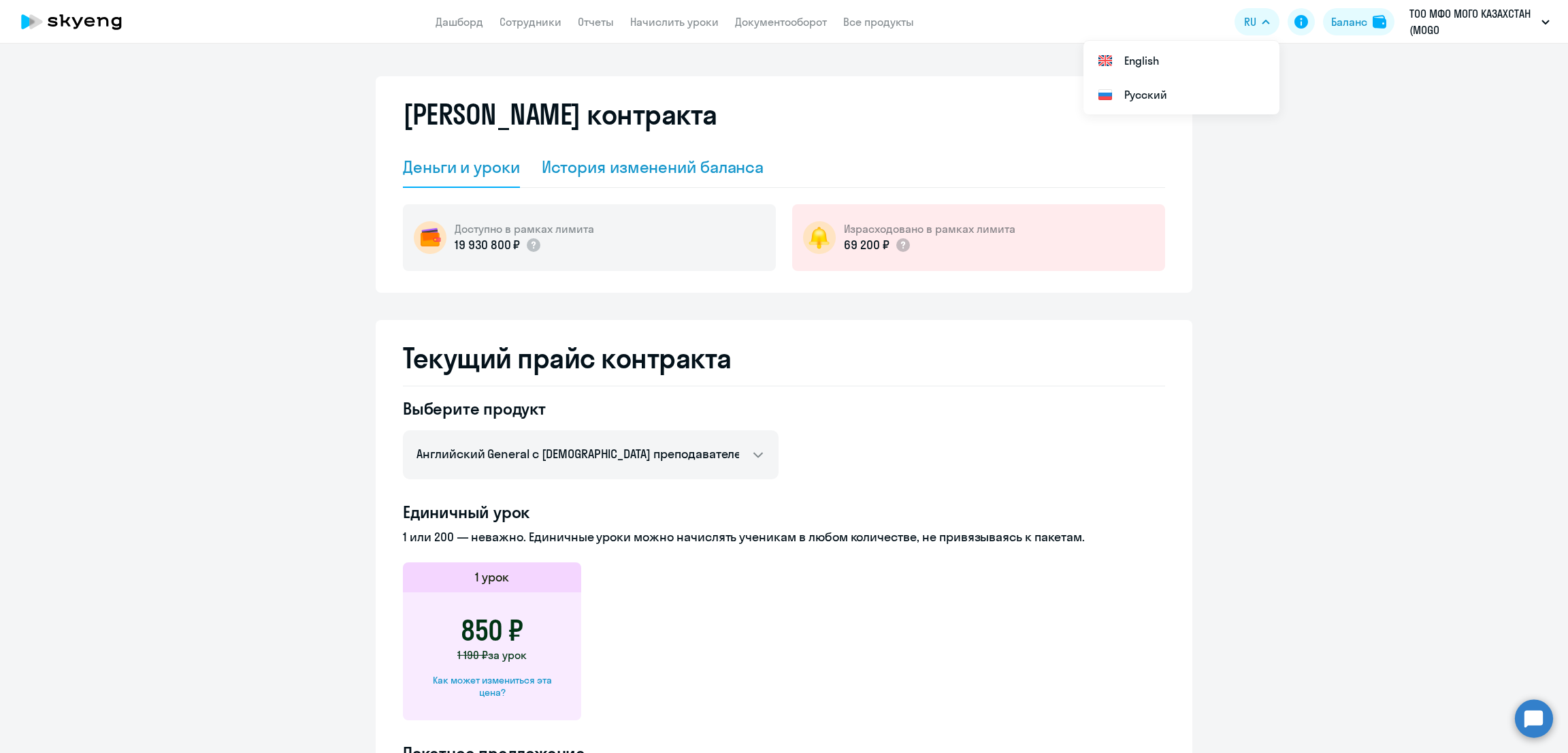
click at [703, 171] on div "История изменений баланса" at bounding box center [653, 166] width 223 height 22
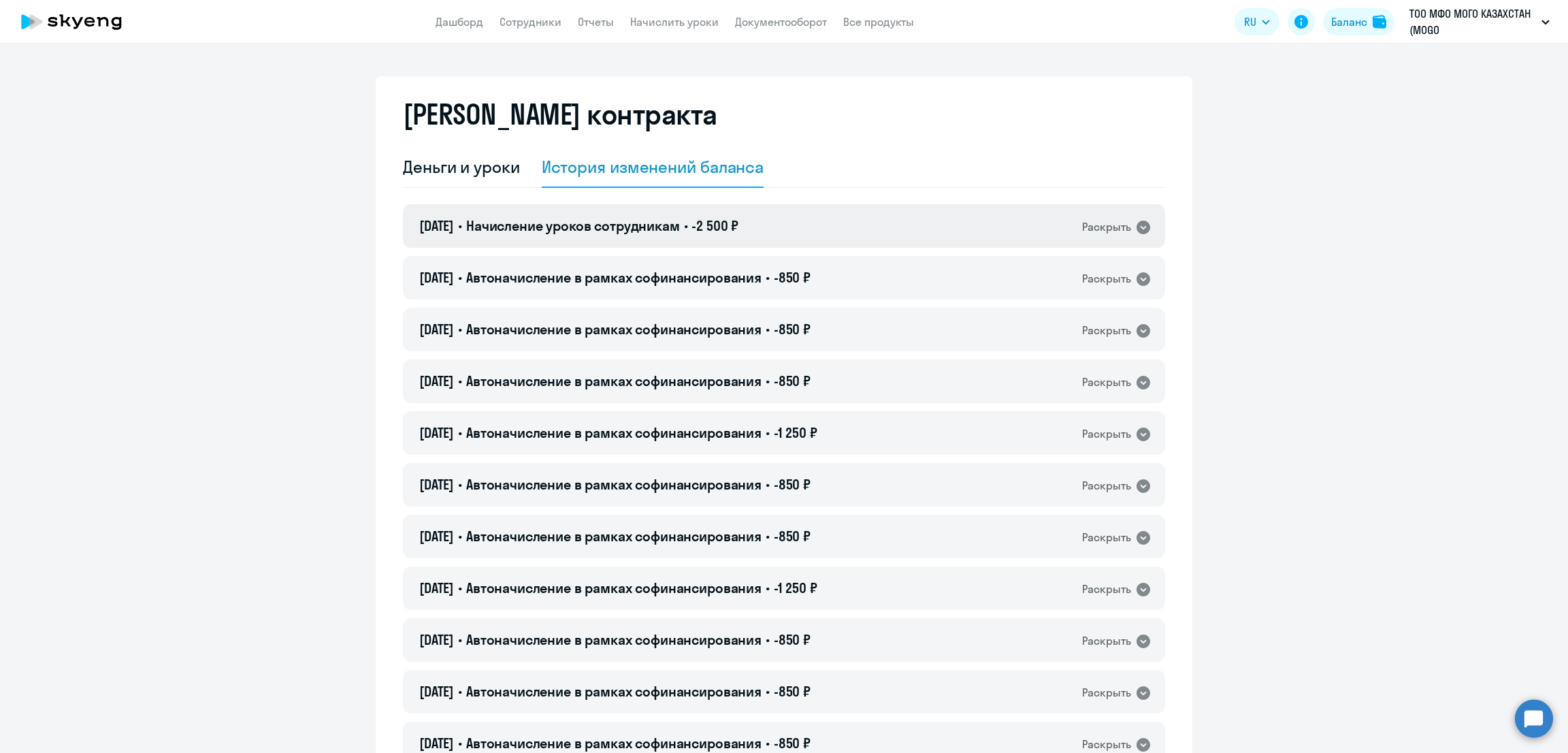
click at [900, 228] on div "[DATE] • Начисление уроков сотрудникам • -2 500 ₽ Раскрыть" at bounding box center [784, 226] width 762 height 44
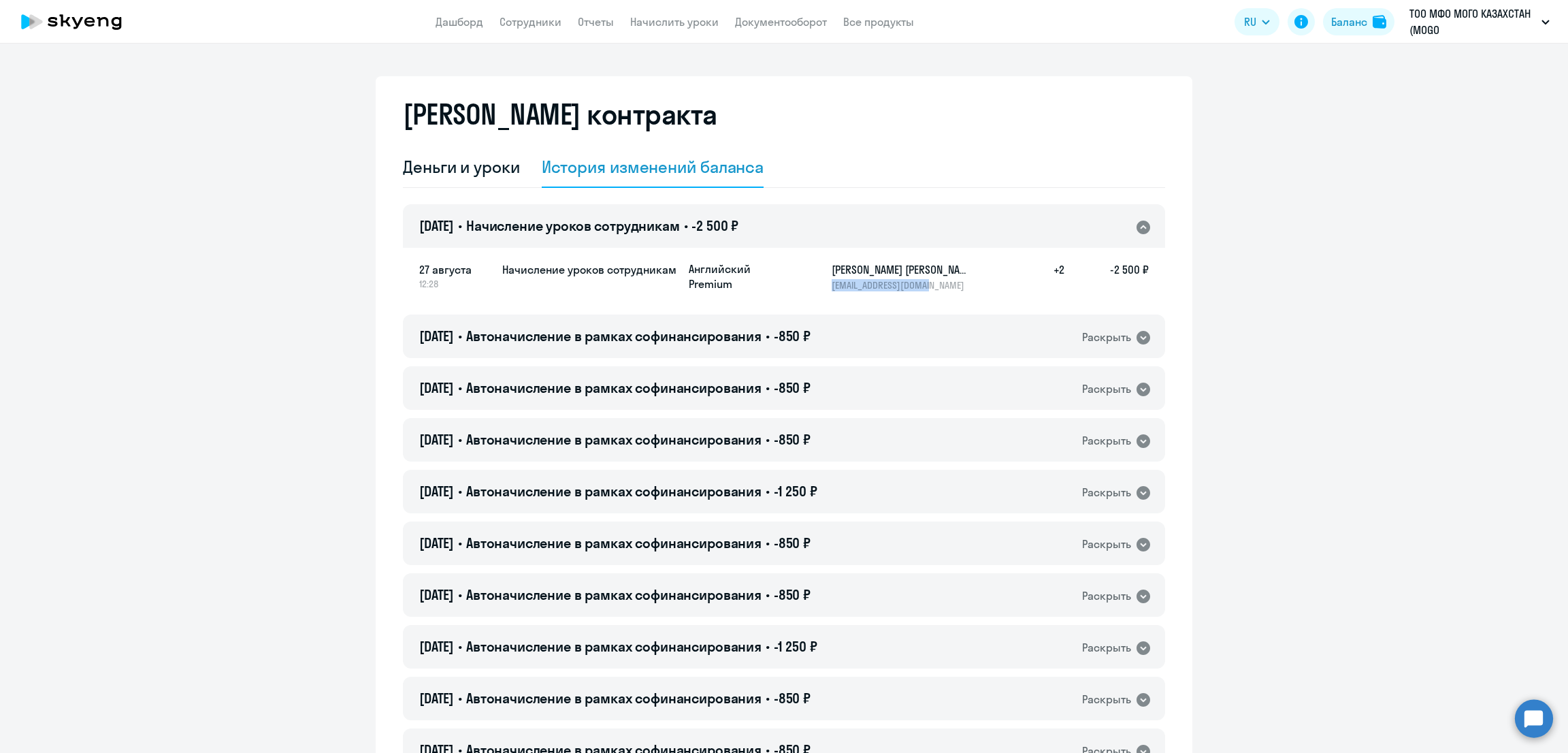
drag, startPoint x: 842, startPoint y: 291, endPoint x: 819, endPoint y: 292, distance: 23.0
click at [819, 292] on div "27 августа 12:28 Начисление уроков сотрудникам Английский Premium Шамигулов [PE…" at bounding box center [784, 276] width 762 height 60
copy p "[EMAIL_ADDRESS][DOMAIN_NAME]"
